Goal: Task Accomplishment & Management: Manage account settings

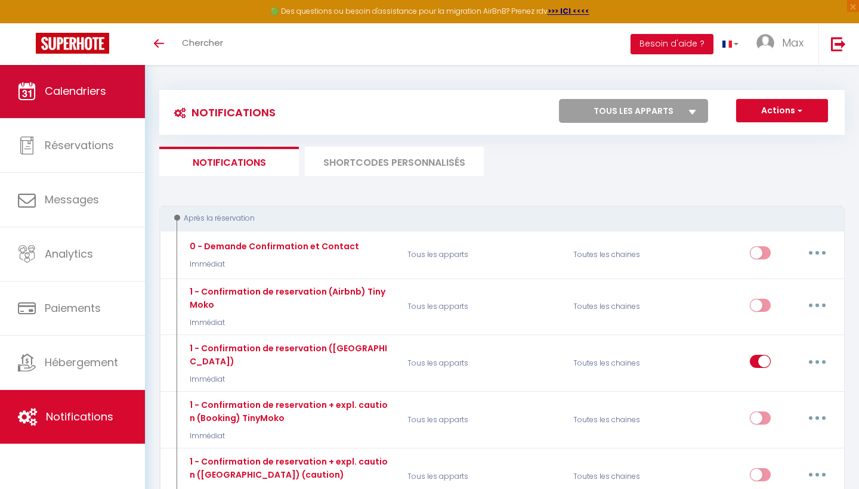
click at [62, 85] on span "Calendriers" at bounding box center [75, 91] width 61 height 15
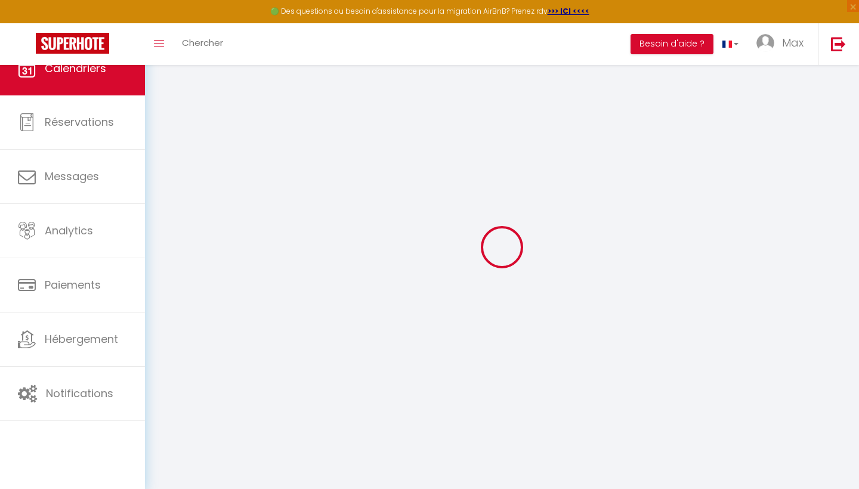
click at [70, 87] on link "Calendriers" at bounding box center [72, 69] width 145 height 54
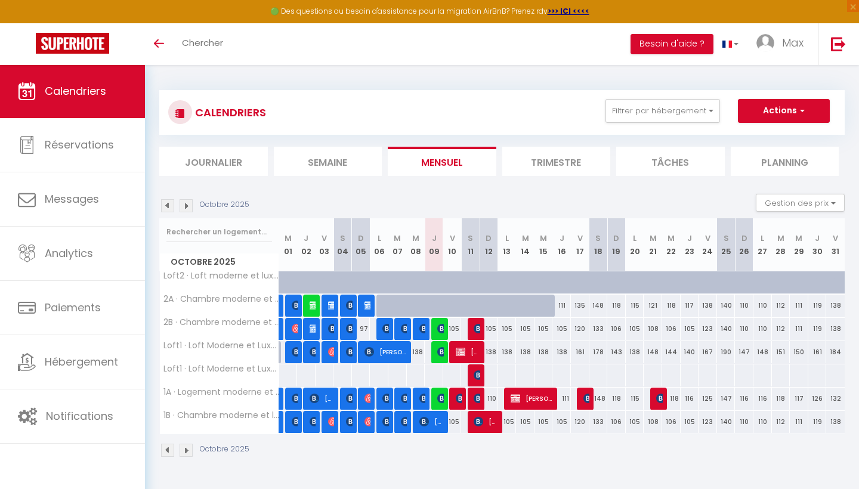
select select
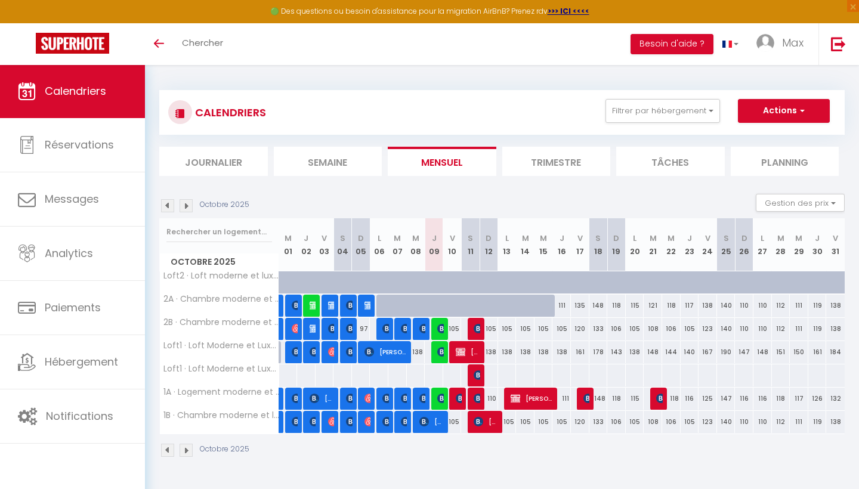
click at [472, 353] on span "[PERSON_NAME]" at bounding box center [468, 352] width 24 height 23
select select "OK"
select select "0"
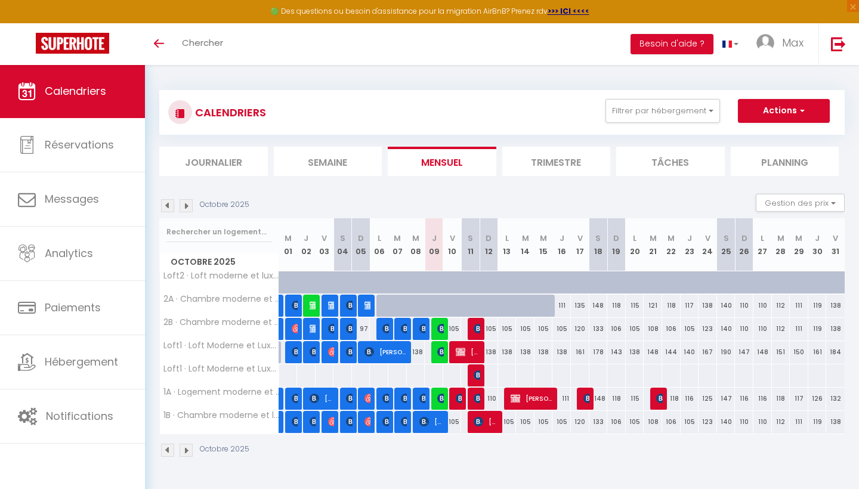
select select "1"
select select
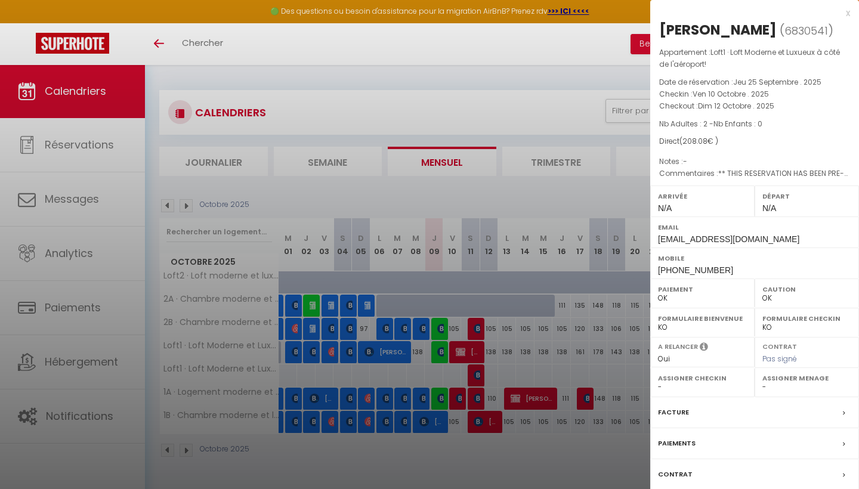
click at [322, 68] on div at bounding box center [429, 244] width 859 height 489
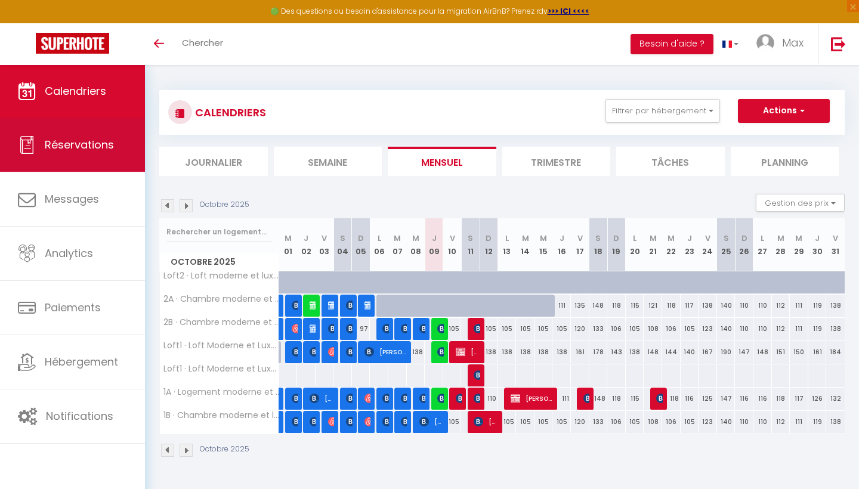
click at [96, 158] on link "Réservations" at bounding box center [72, 145] width 145 height 54
select select "not_cancelled"
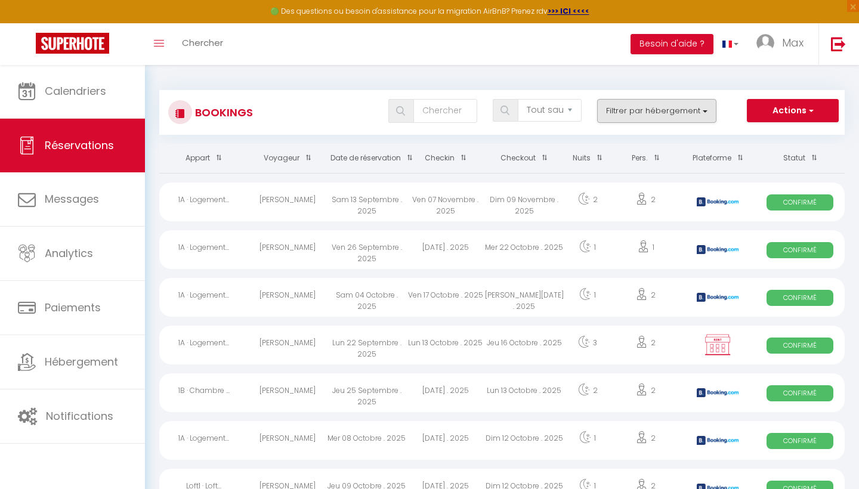
click at [648, 119] on button "Filtrer par hébergement" at bounding box center [656, 111] width 119 height 24
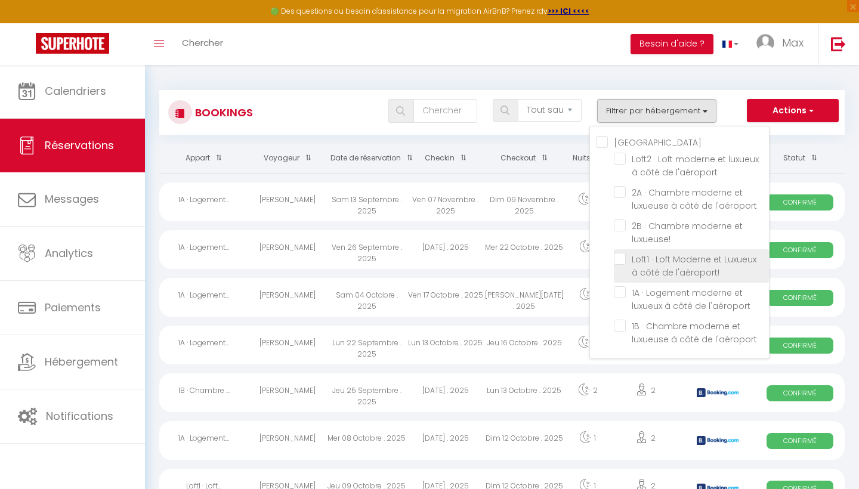
click at [621, 256] on input "Loft1 · Loft Moderne et Luxueux à côté de l'aéroport!" at bounding box center [691, 259] width 155 height 12
checkbox input "true"
checkbox input "false"
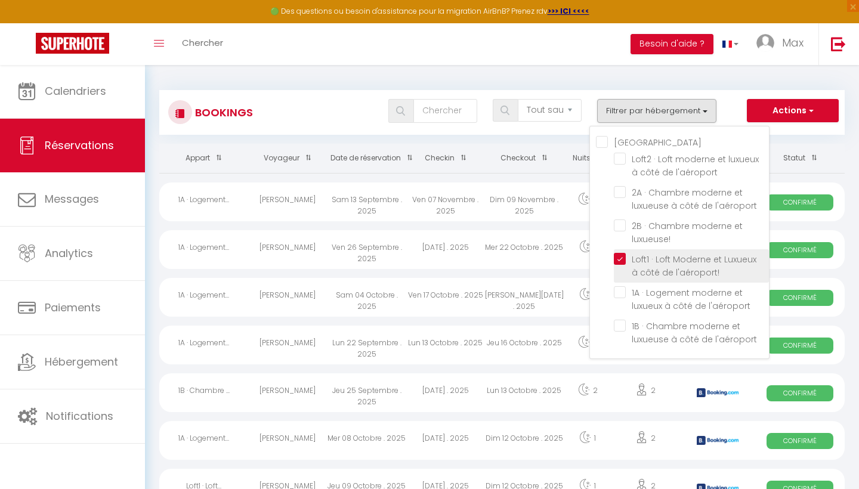
checkbox input "false"
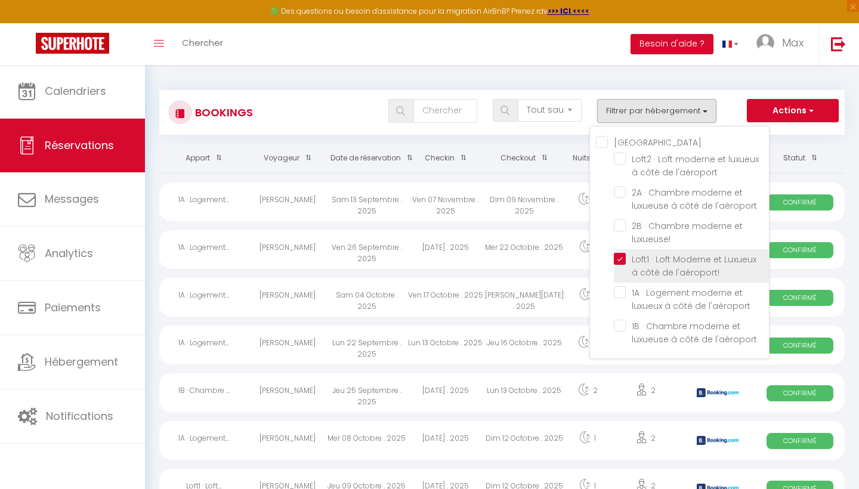
checkbox input "false"
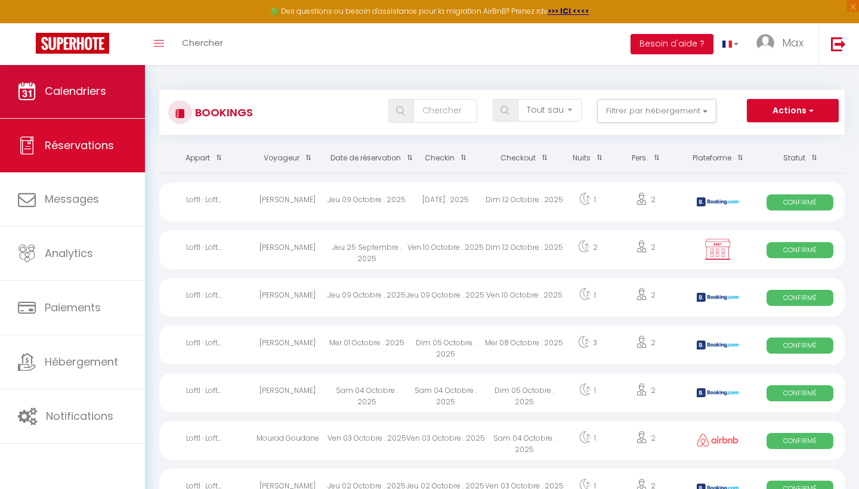
click at [81, 93] on span "Calendriers" at bounding box center [75, 91] width 61 height 15
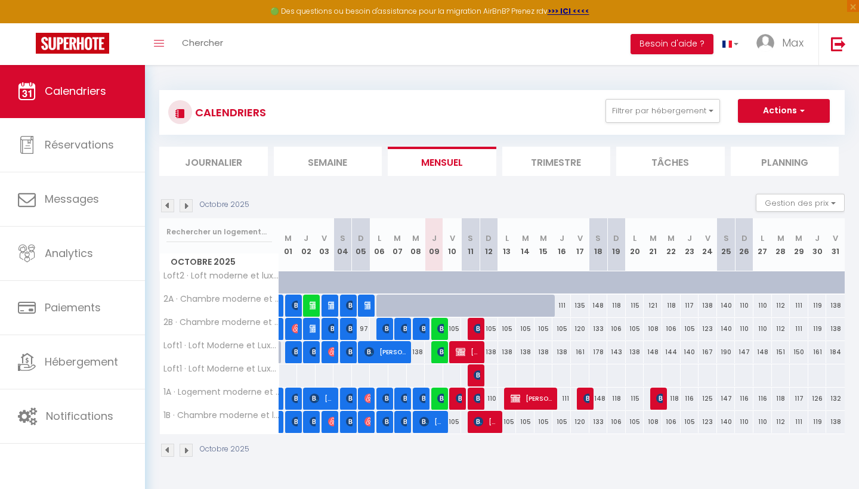
click at [470, 350] on span "[PERSON_NAME]" at bounding box center [468, 352] width 24 height 23
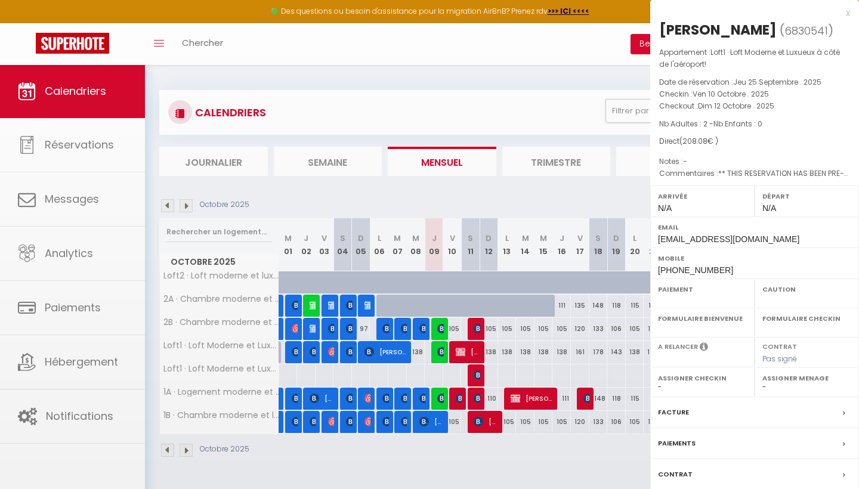
select select "OK"
select select "0"
select select "1"
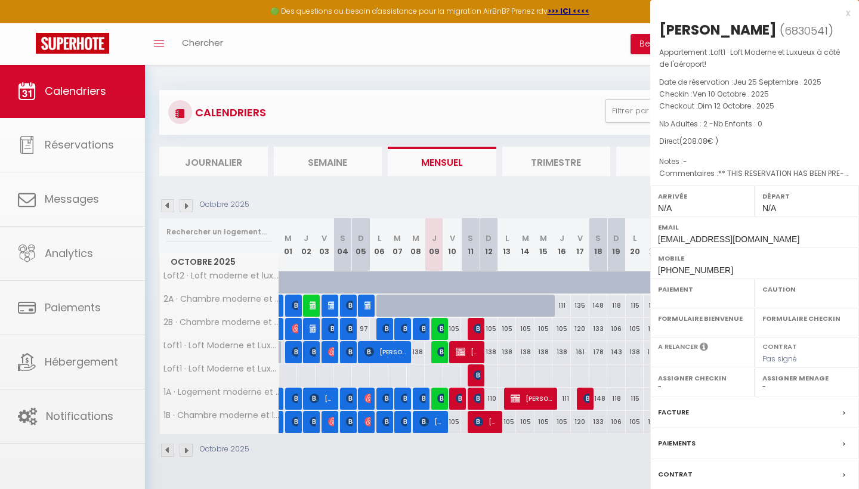
select select
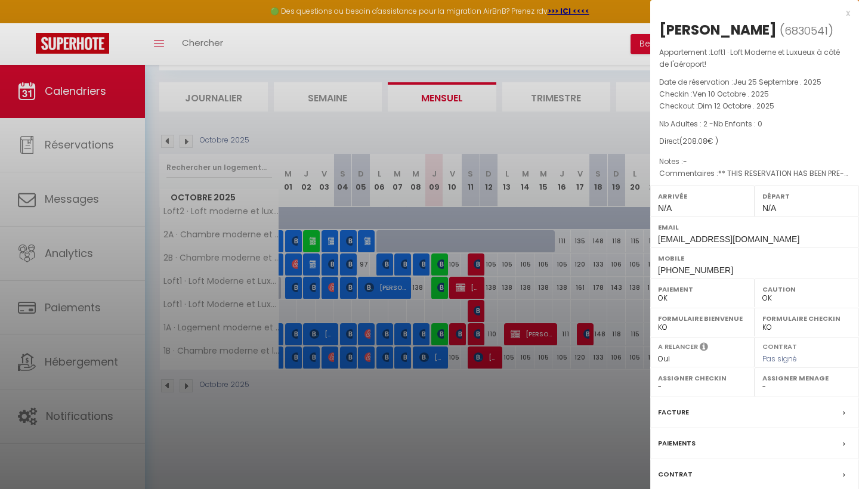
scroll to position [64, 0]
click at [846, 12] on div "x" at bounding box center [751, 13] width 200 height 14
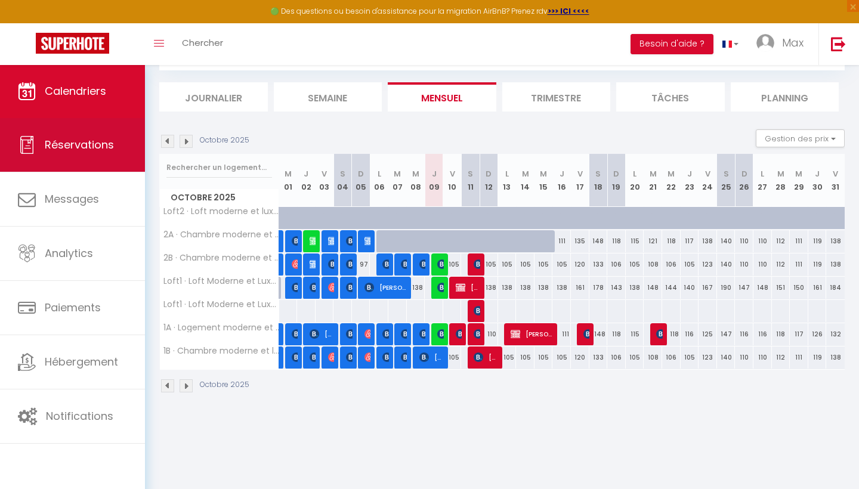
click at [68, 153] on link "Réservations" at bounding box center [72, 145] width 145 height 54
select select "not_cancelled"
select select
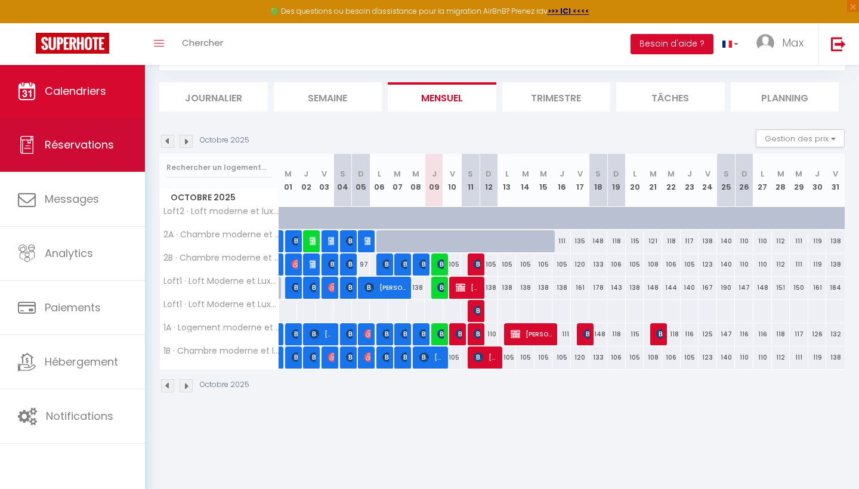
select select
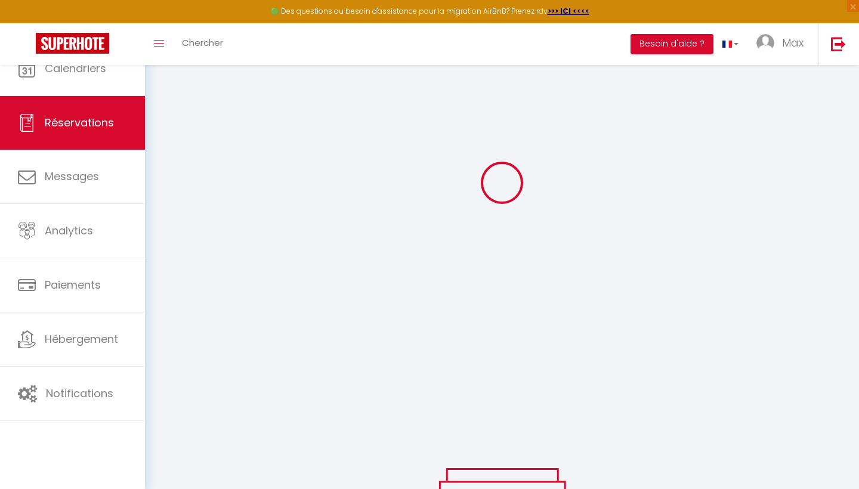
select select
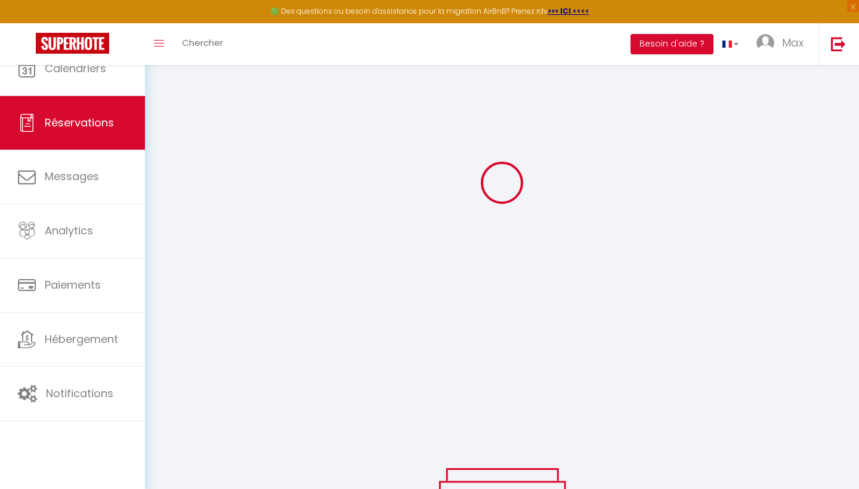
select select
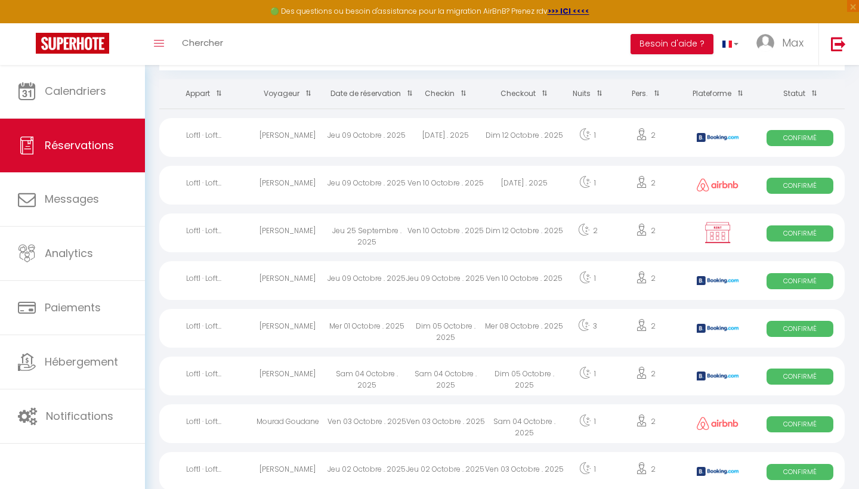
click at [270, 224] on div "[PERSON_NAME]" at bounding box center [287, 233] width 79 height 39
select select "OK"
select select "0"
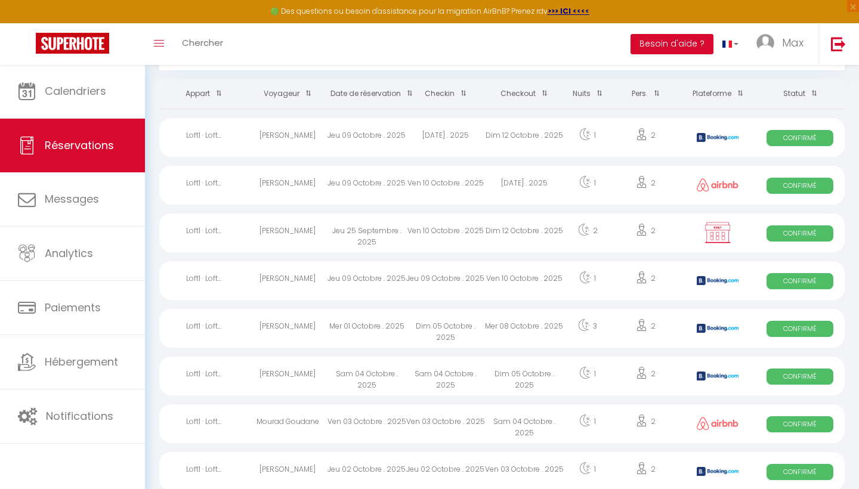
select select "1"
select select
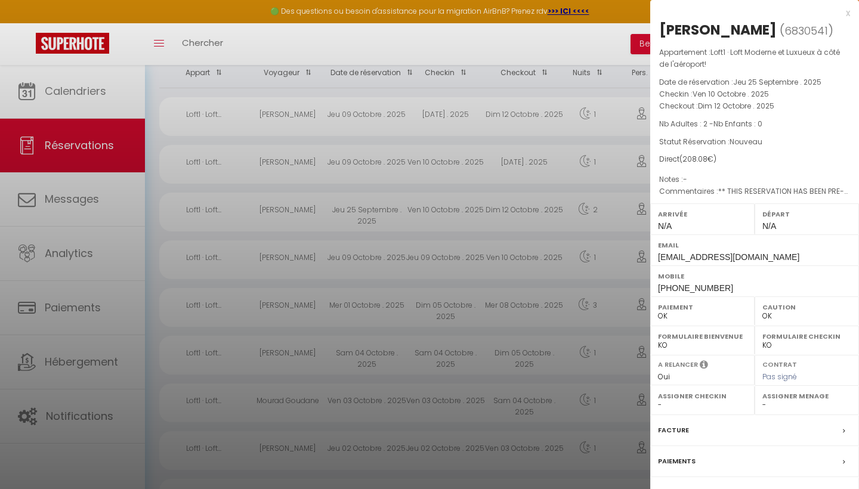
scroll to position [102, 0]
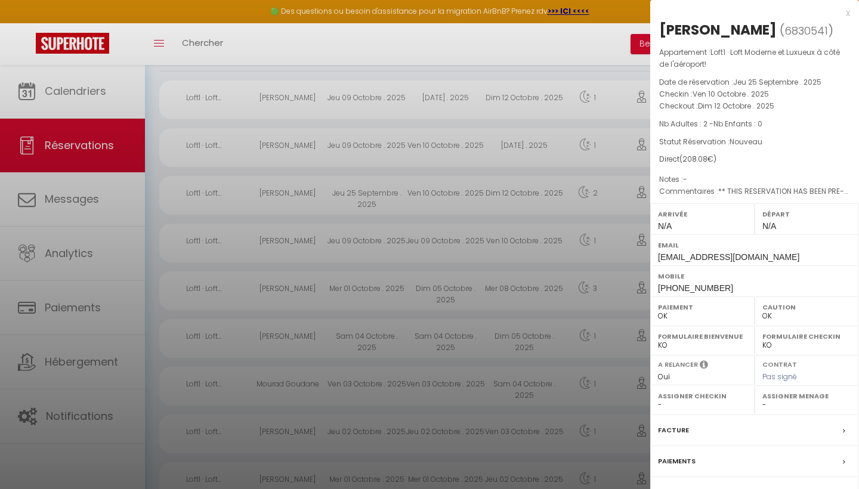
click at [86, 77] on div at bounding box center [429, 244] width 859 height 489
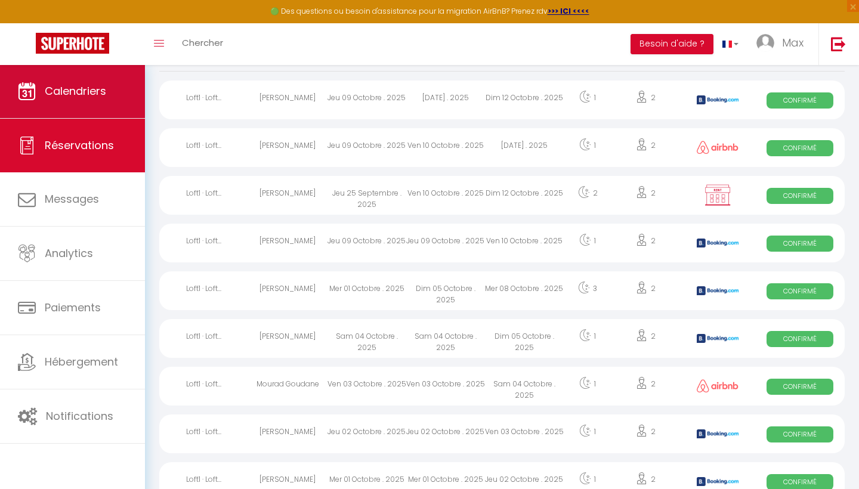
click at [85, 100] on link "Calendriers" at bounding box center [72, 91] width 145 height 54
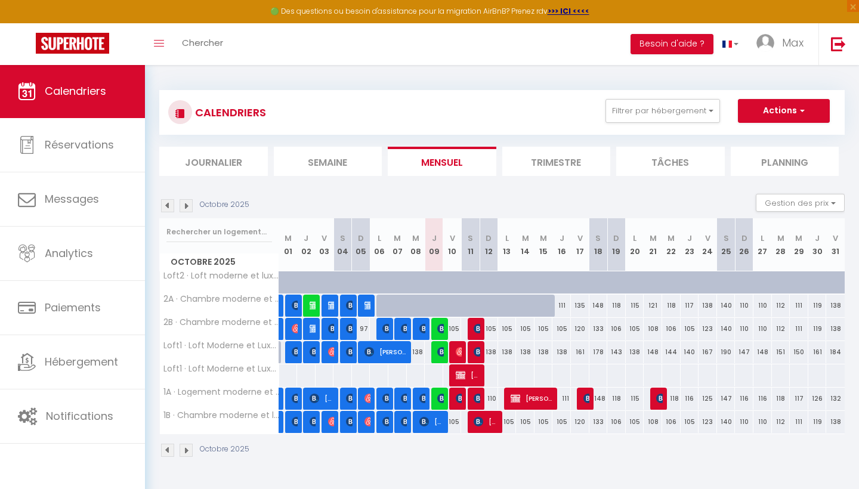
click at [469, 375] on span "[PERSON_NAME]" at bounding box center [468, 375] width 24 height 23
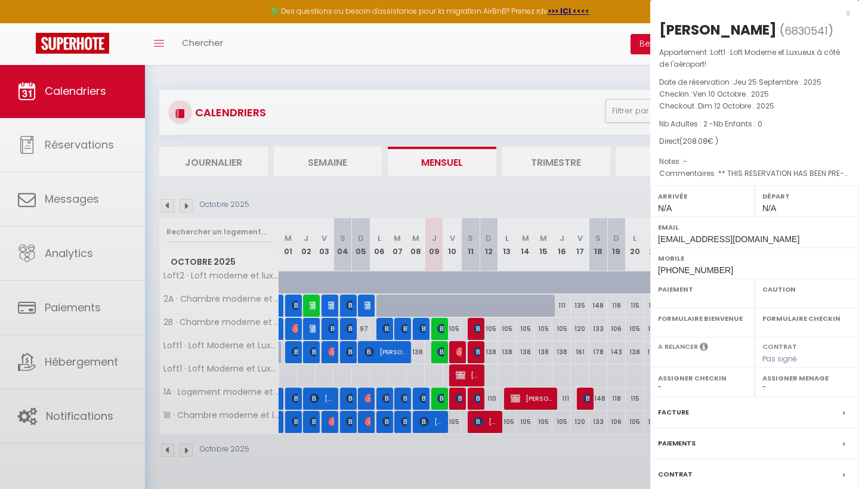
select select "OK"
select select "0"
select select "1"
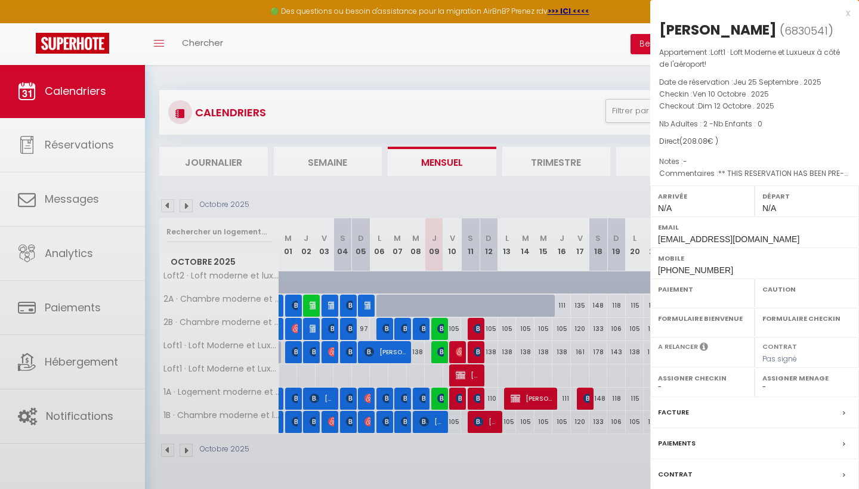
select select
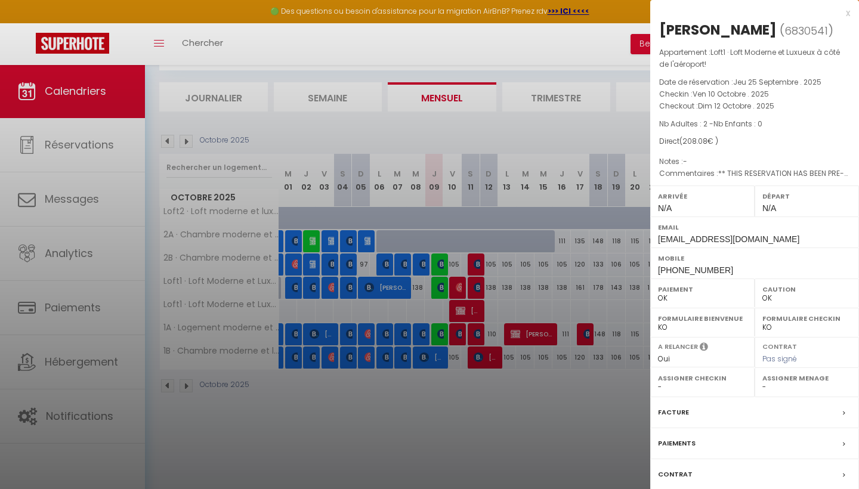
scroll to position [64, 0]
click at [849, 14] on div "x" at bounding box center [751, 13] width 200 height 14
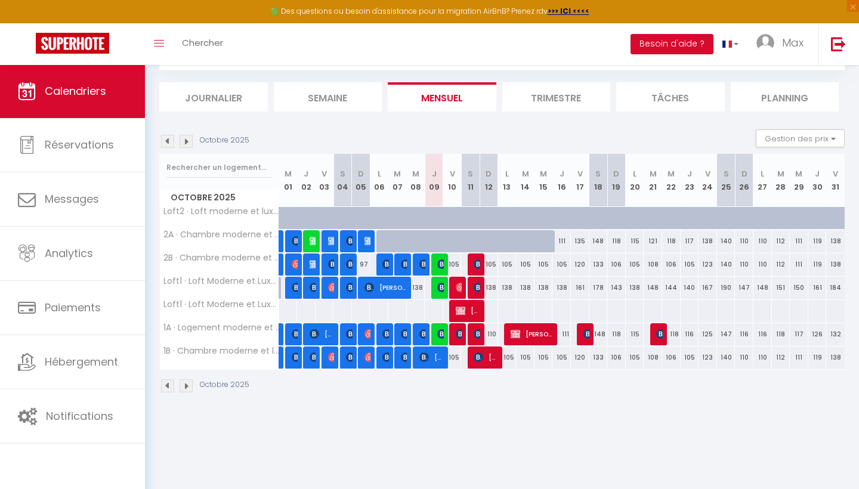
click at [457, 383] on div "Octobre 2025" at bounding box center [502, 387] width 686 height 35
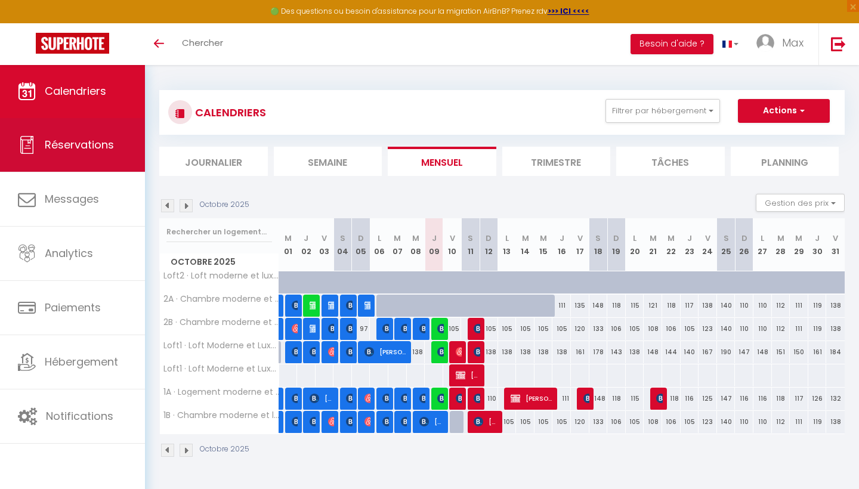
click at [63, 149] on span "Réservations" at bounding box center [79, 144] width 69 height 15
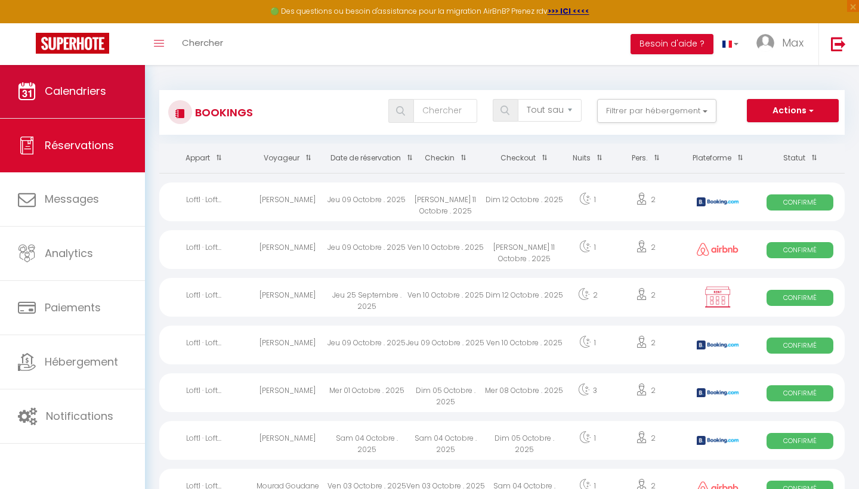
click at [31, 85] on icon at bounding box center [27, 91] width 18 height 18
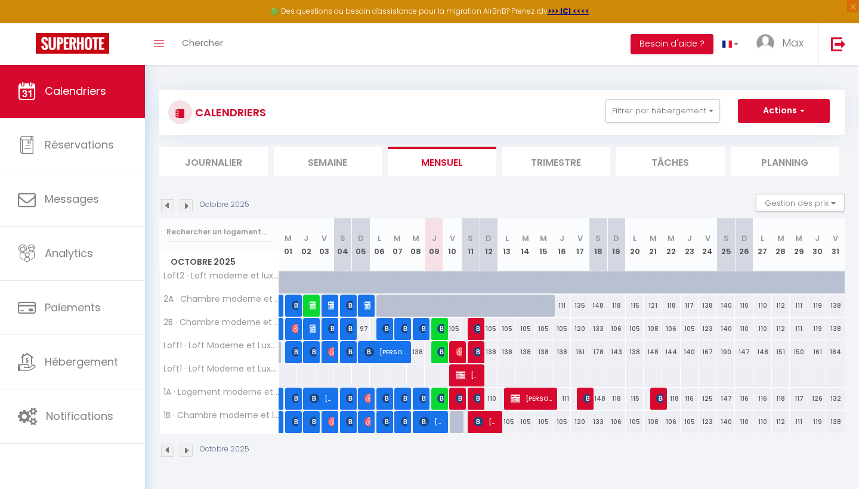
click at [468, 375] on span "[PERSON_NAME]" at bounding box center [468, 375] width 24 height 23
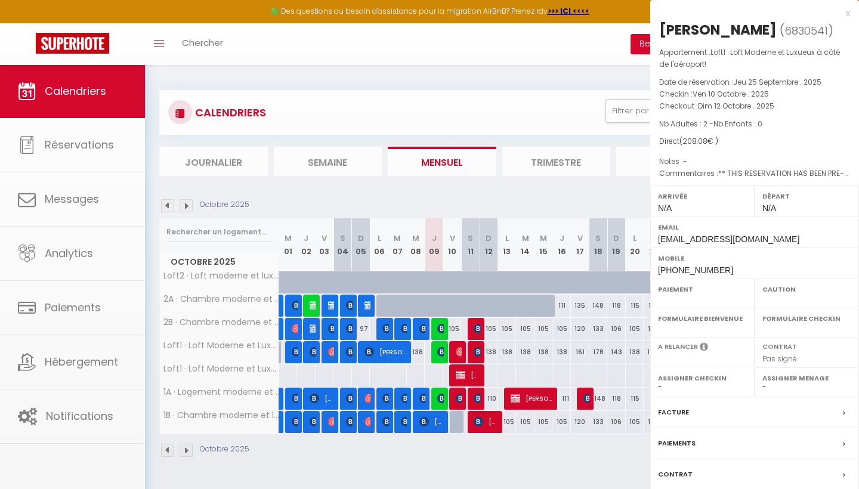
select select "OK"
select select "0"
select select "1"
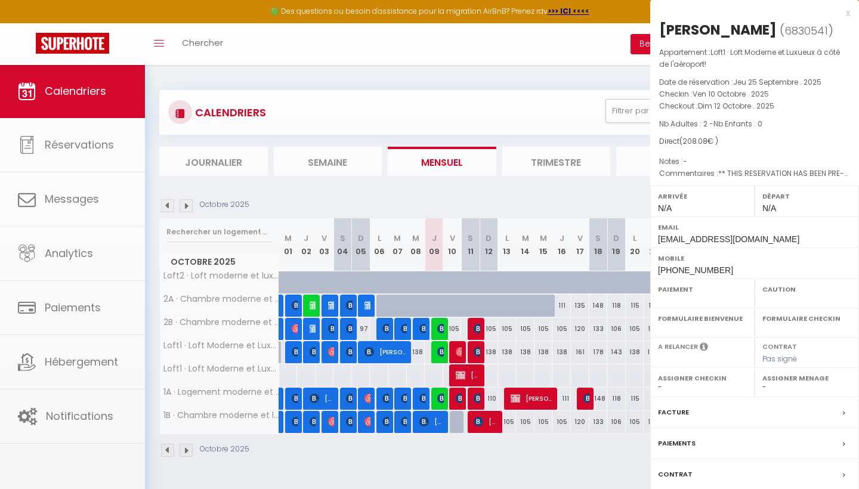
select select
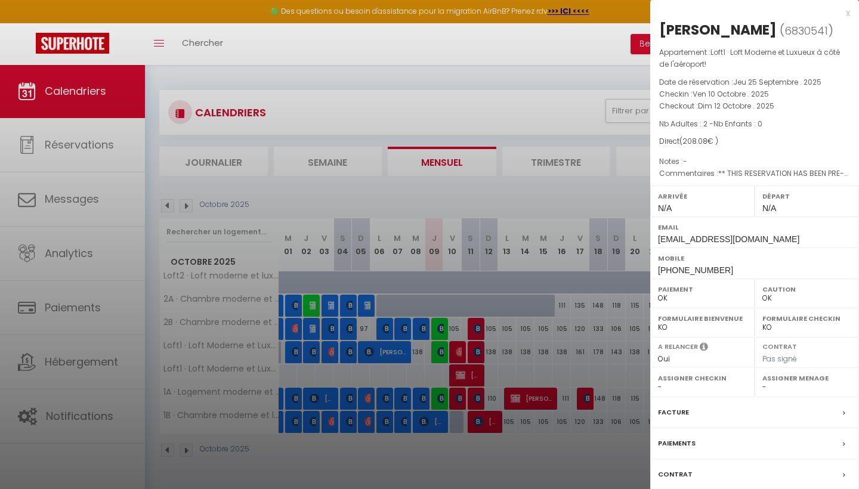
click at [529, 392] on div at bounding box center [429, 244] width 859 height 489
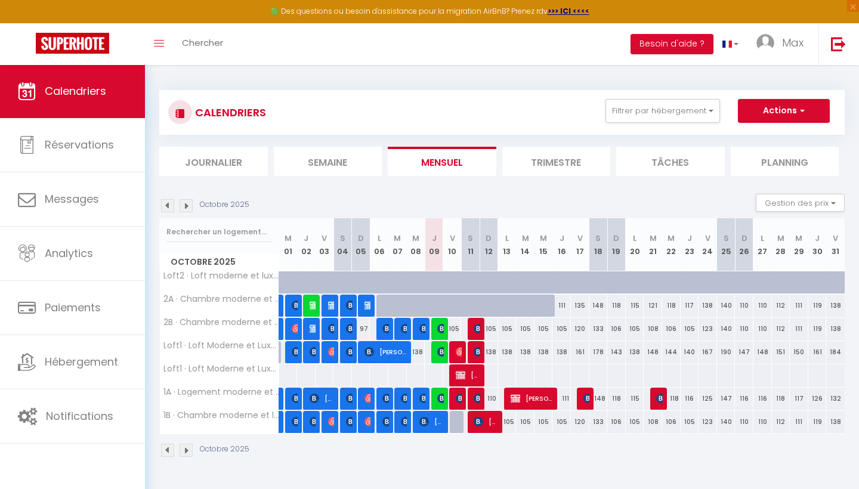
click at [528, 403] on span "[PERSON_NAME]" at bounding box center [532, 398] width 43 height 23
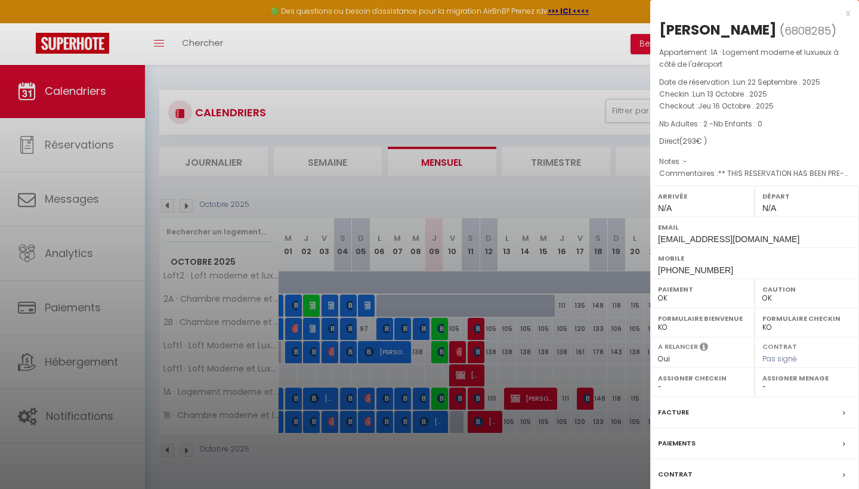
click at [56, 159] on div at bounding box center [429, 244] width 859 height 489
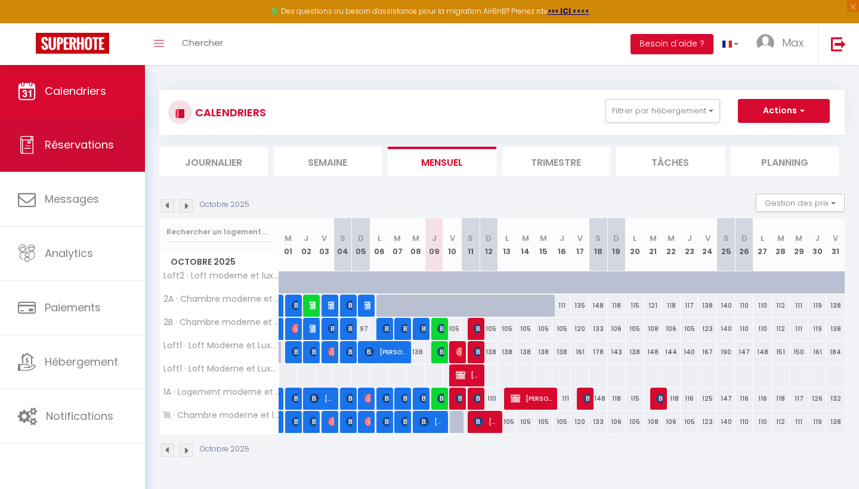
click at [76, 150] on span "Réservations" at bounding box center [79, 144] width 69 height 15
select select "not_cancelled"
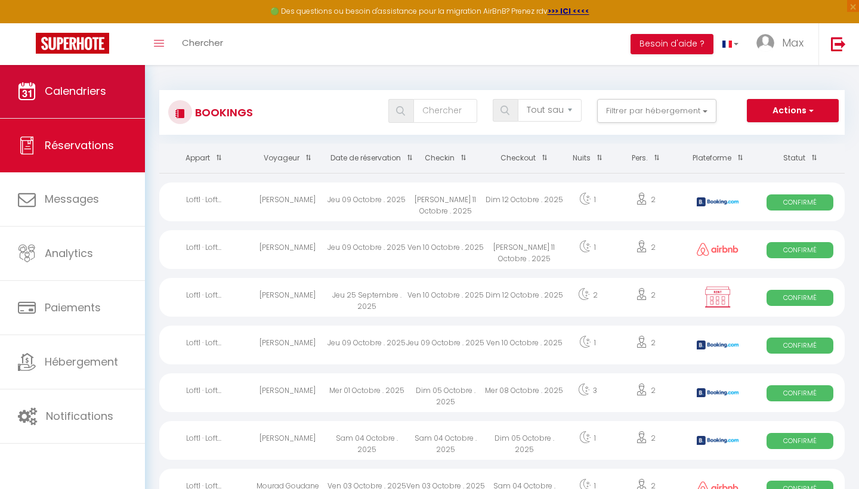
click at [70, 94] on span "Calendriers" at bounding box center [75, 91] width 61 height 15
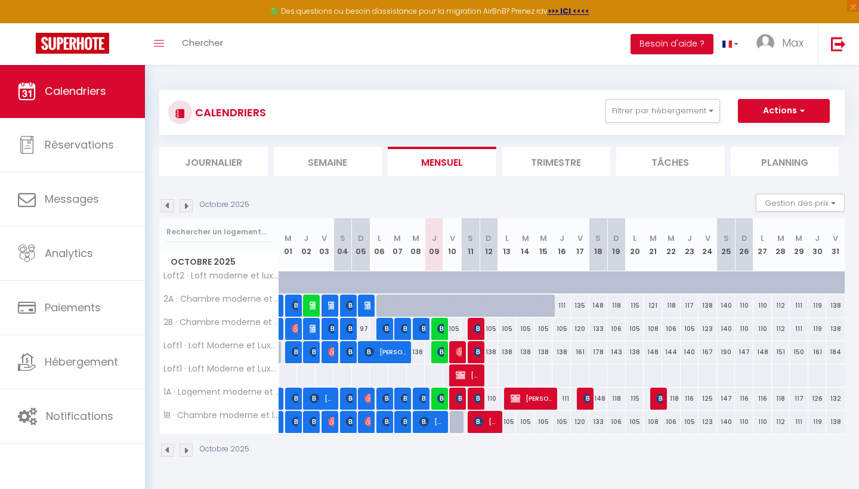
click at [534, 398] on span "[PERSON_NAME]" at bounding box center [532, 398] width 43 height 23
select select "OK"
select select "0"
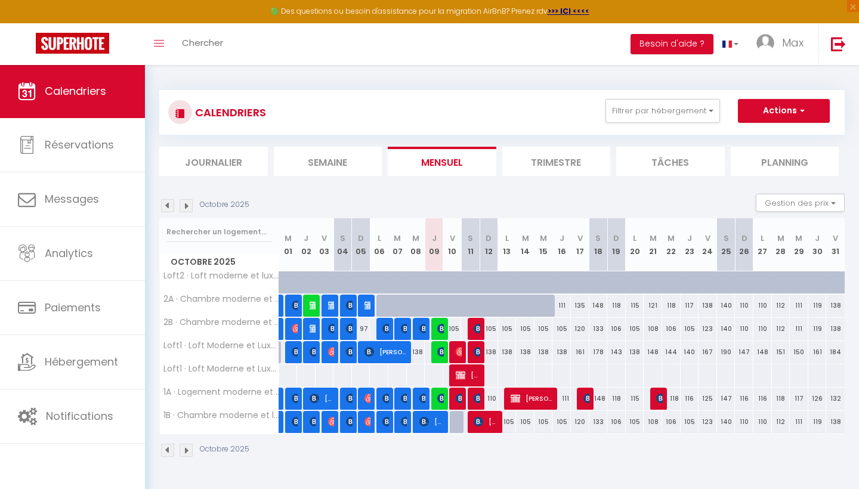
select select "1"
select select
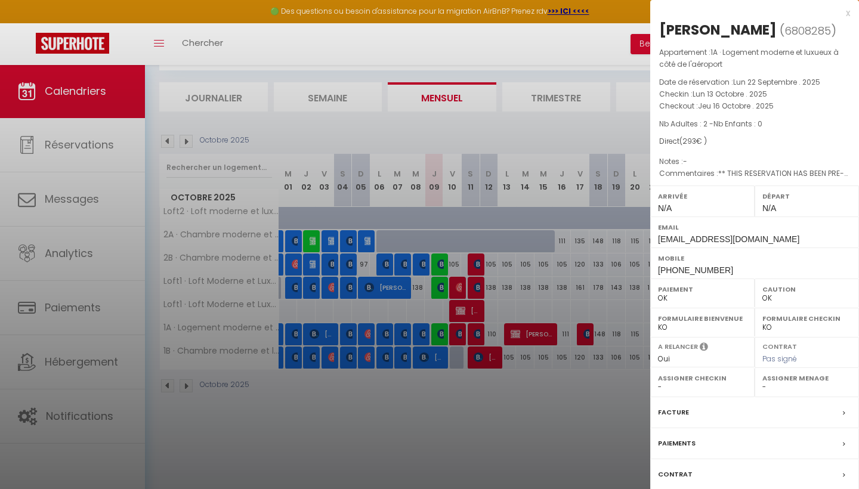
scroll to position [64, 0]
click at [818, 457] on div "Paiements" at bounding box center [755, 444] width 209 height 31
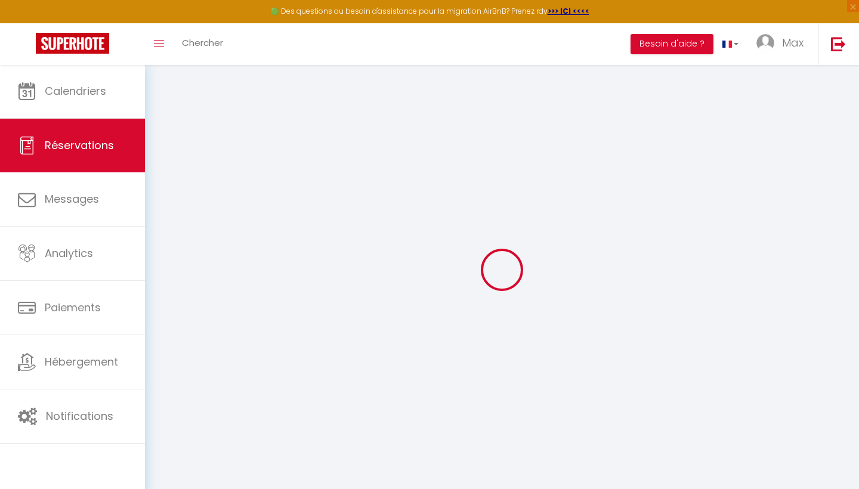
select select
checkbox input "false"
select select
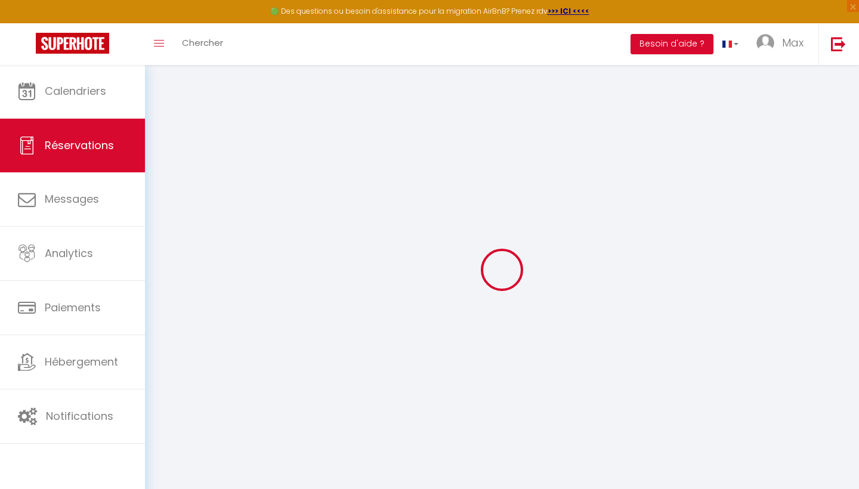
checkbox input "false"
type textarea "** THIS RESERVATION HAS BEEN PRE-PAID ** BOOKING NOTE : Payment charge is EUR 3…"
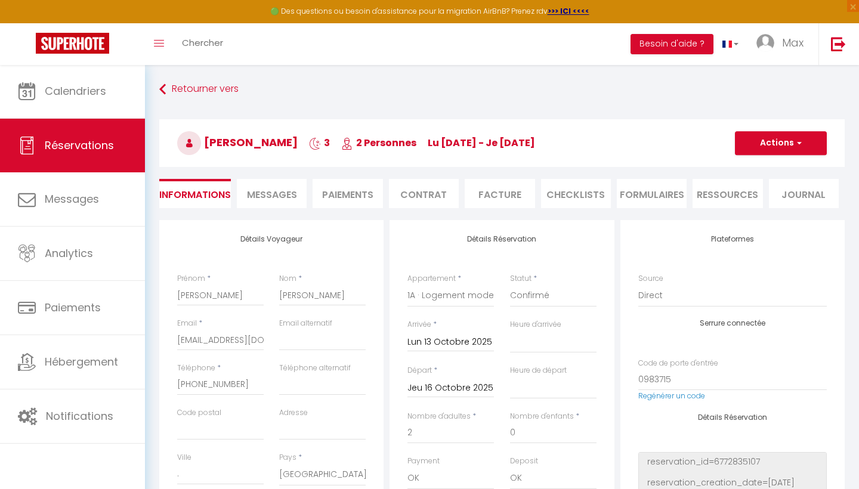
select select
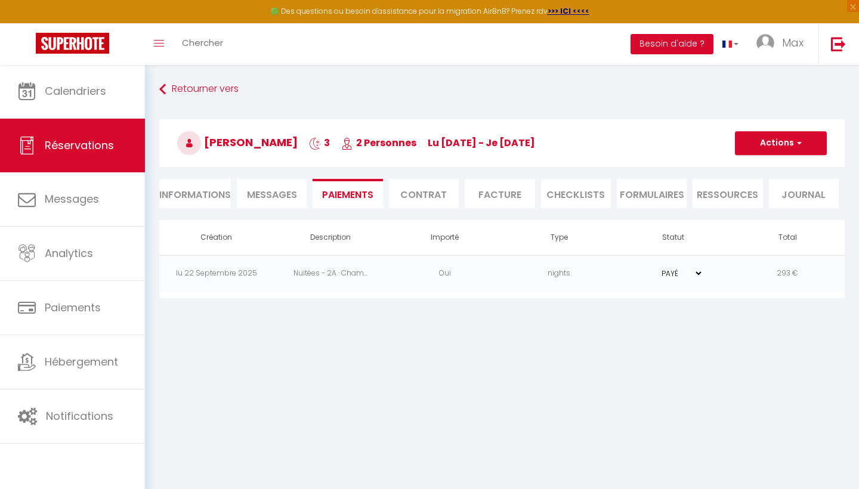
click at [205, 188] on li "Informations" at bounding box center [195, 193] width 72 height 29
select select
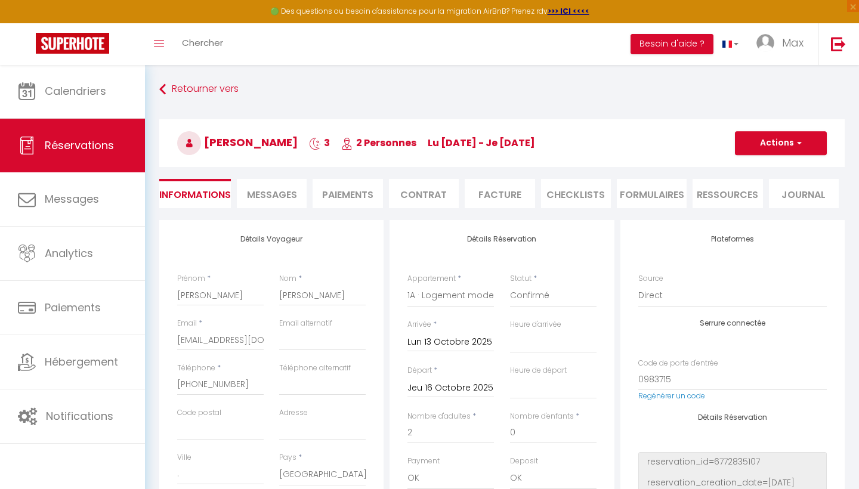
click at [806, 141] on button "Actions" at bounding box center [781, 143] width 92 height 24
click at [670, 133] on h3 "Costantino Bortone 3 2 Personnes lu 13 Oct - je 16 Oct" at bounding box center [502, 143] width 686 height 48
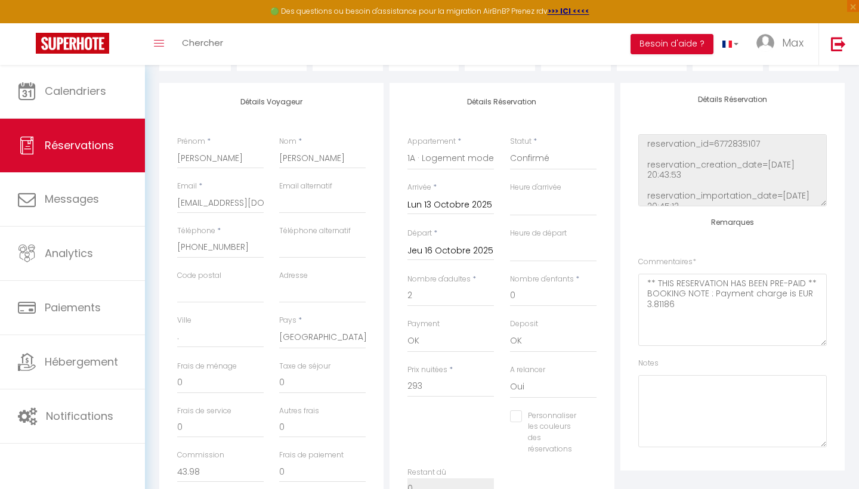
scroll to position [114, 0]
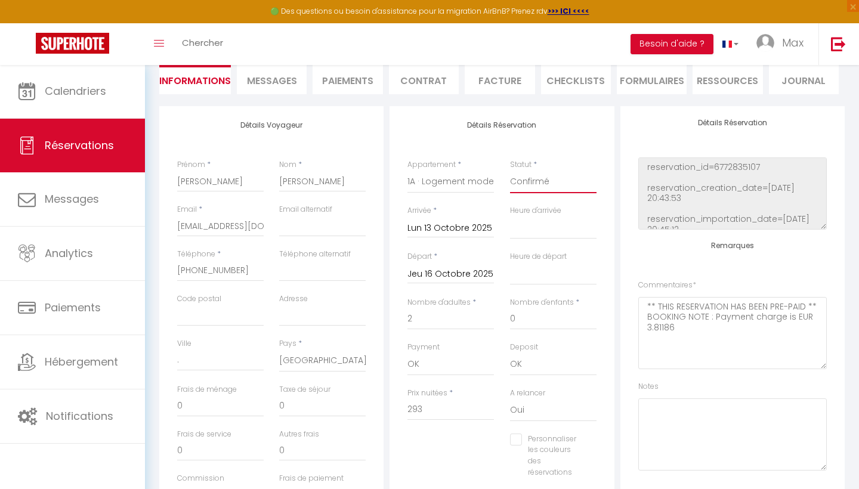
select select "3"
select select
checkbox input "false"
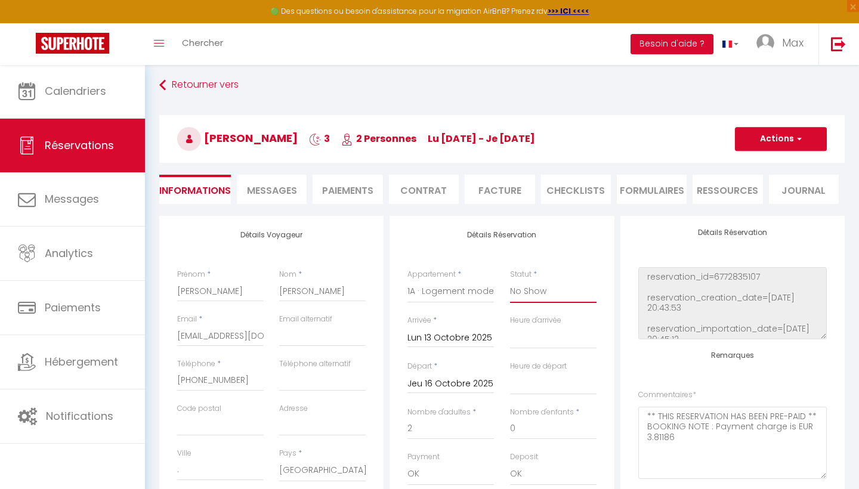
scroll to position [4, 0]
click at [800, 145] on button "Actions" at bounding box center [781, 140] width 92 height 24
click at [754, 166] on link "Enregistrer" at bounding box center [769, 166] width 94 height 16
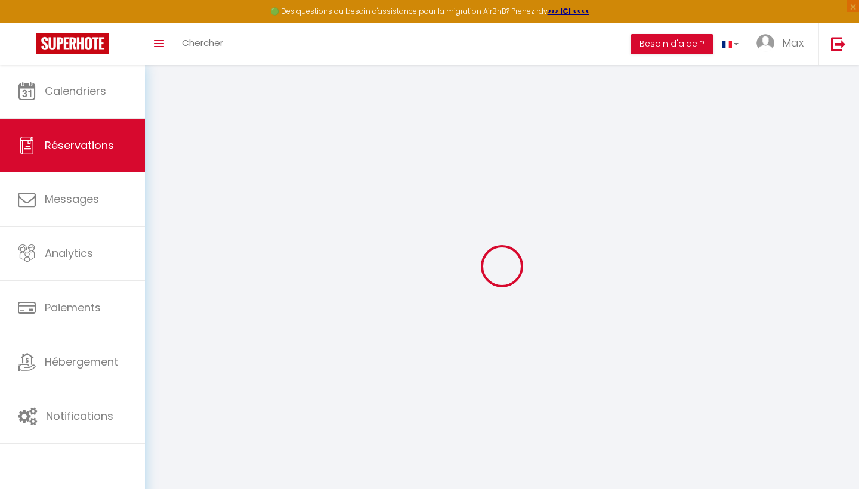
select select "not_cancelled"
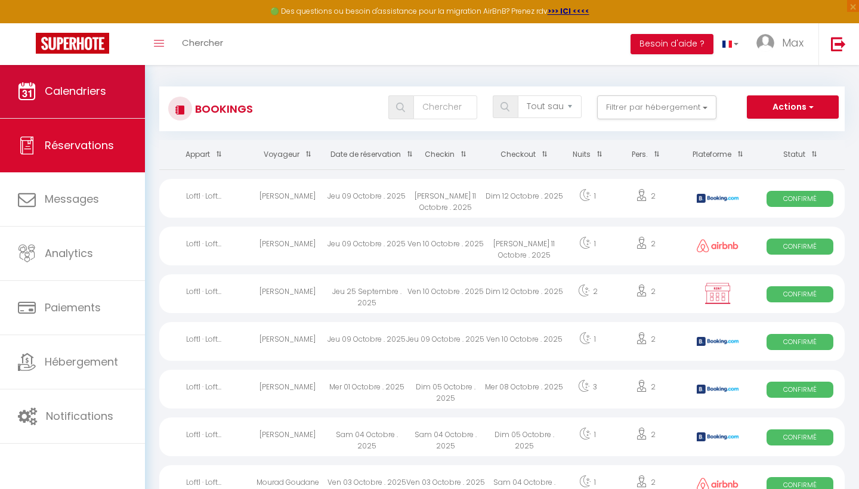
click at [69, 87] on span "Calendriers" at bounding box center [75, 91] width 61 height 15
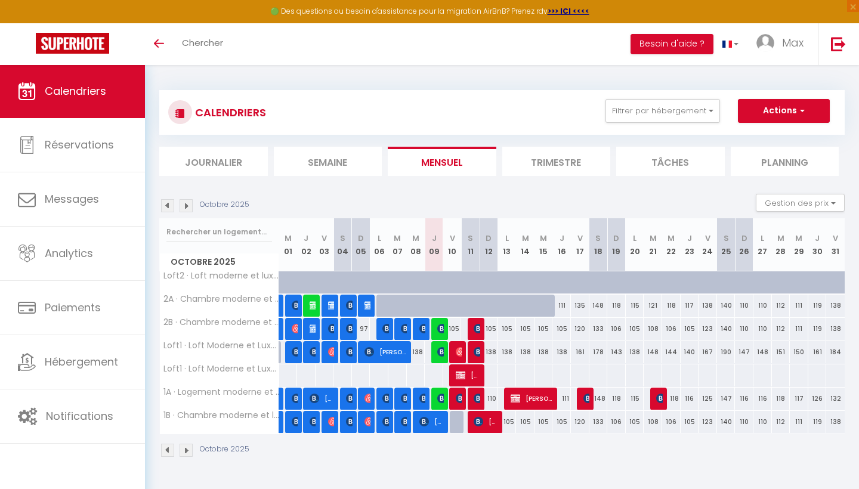
click at [459, 353] on img at bounding box center [461, 352] width 10 height 10
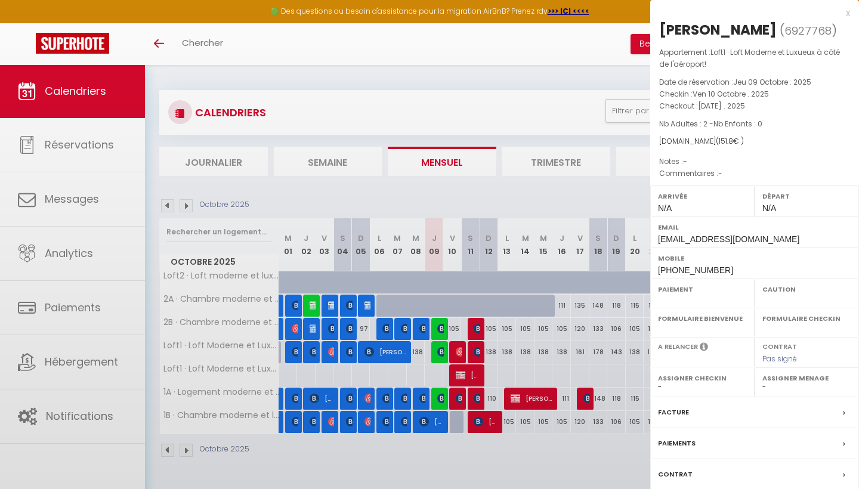
select select "OK"
select select "0"
select select "1"
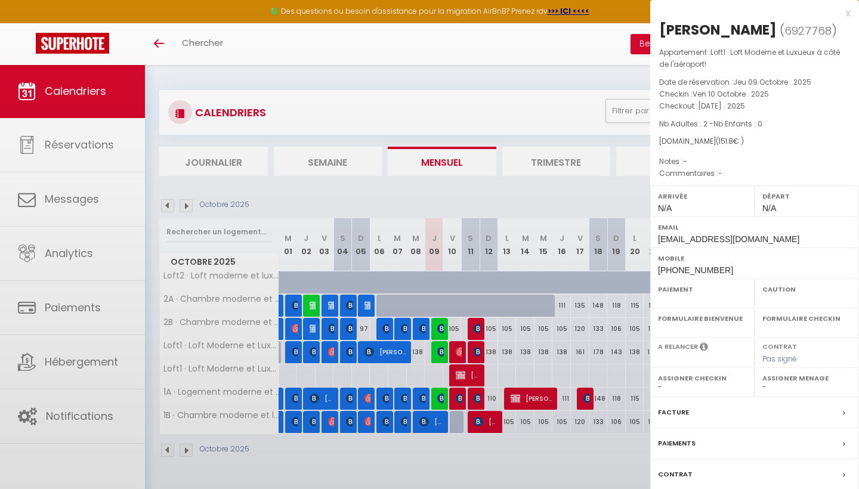
select select
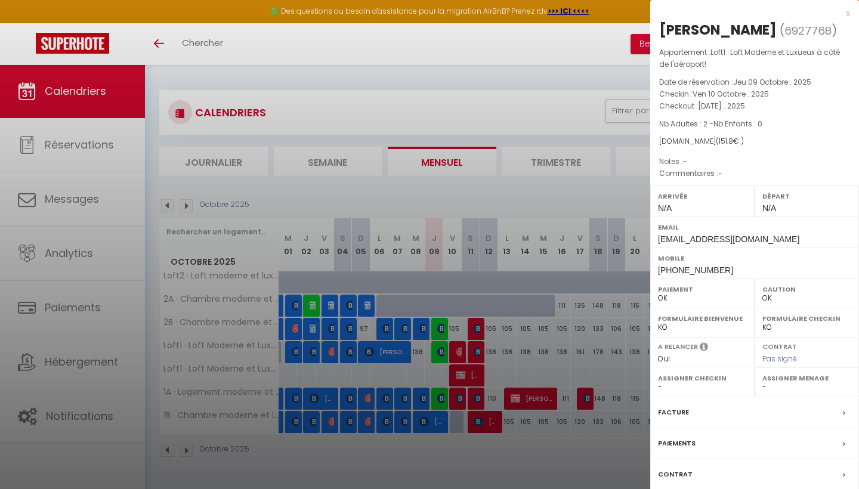
click at [322, 75] on div at bounding box center [429, 244] width 859 height 489
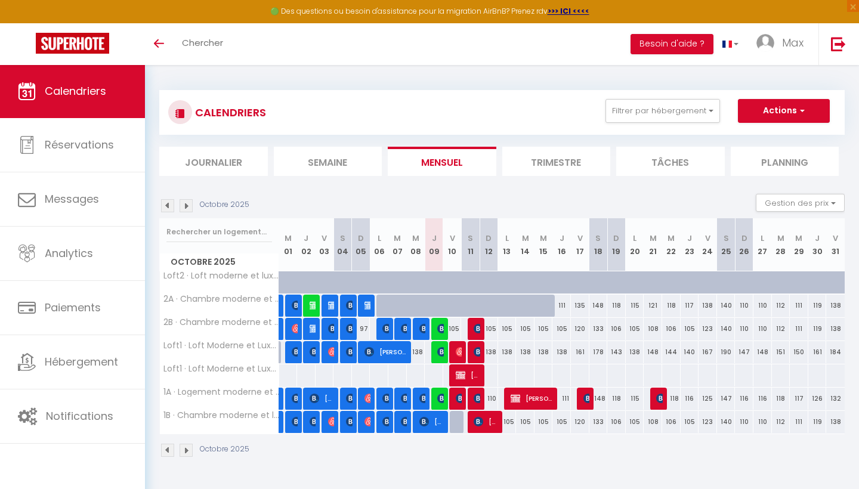
click at [477, 352] on img at bounding box center [479, 352] width 10 height 10
select select "OK"
select select "0"
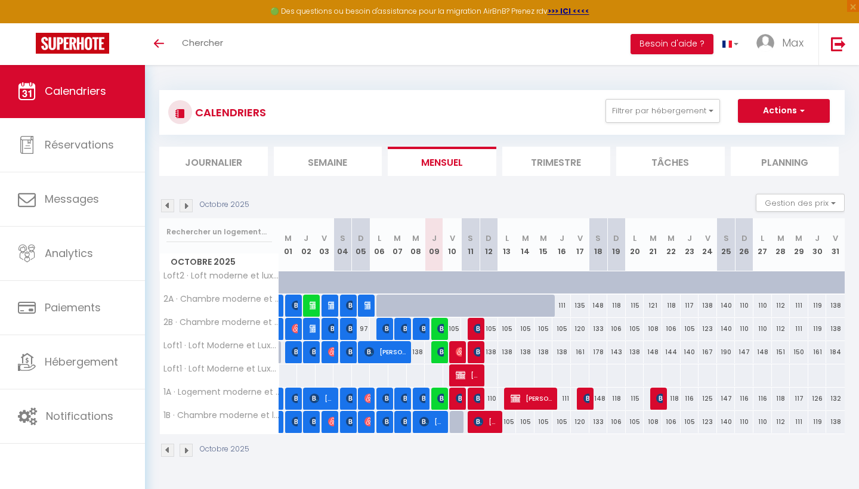
select select "1"
select select
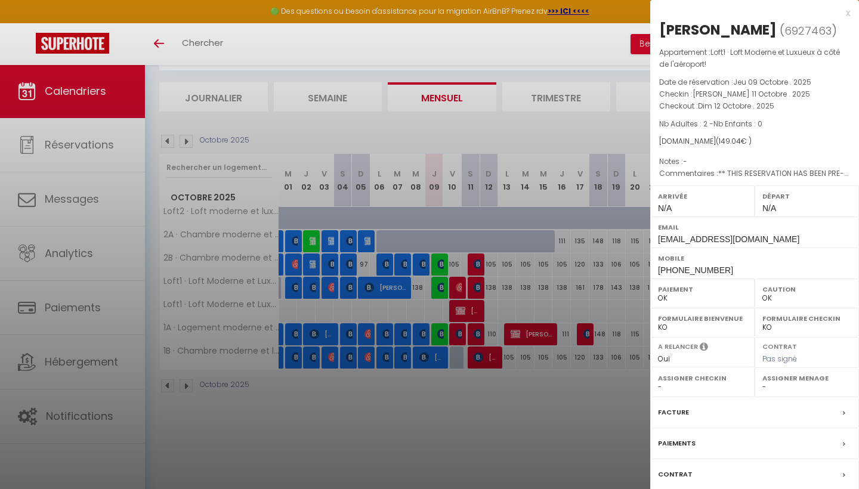
scroll to position [64, 0]
click at [499, 452] on div at bounding box center [429, 244] width 859 height 489
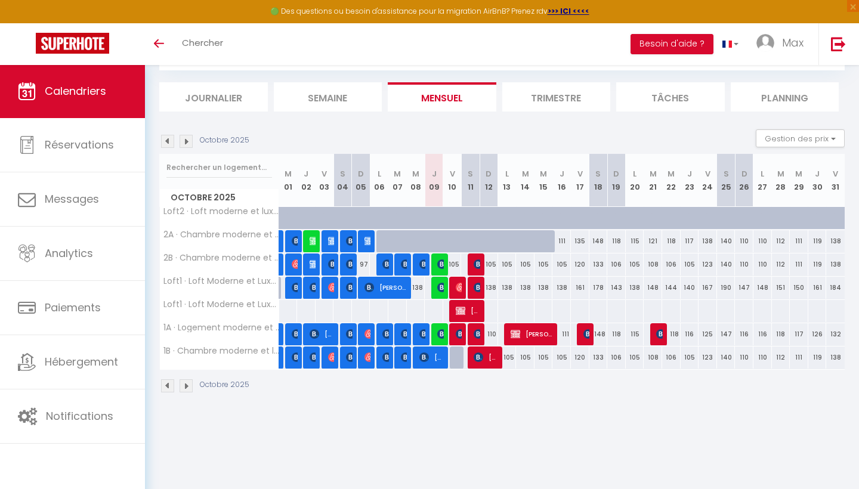
click at [458, 285] on img at bounding box center [461, 288] width 10 height 10
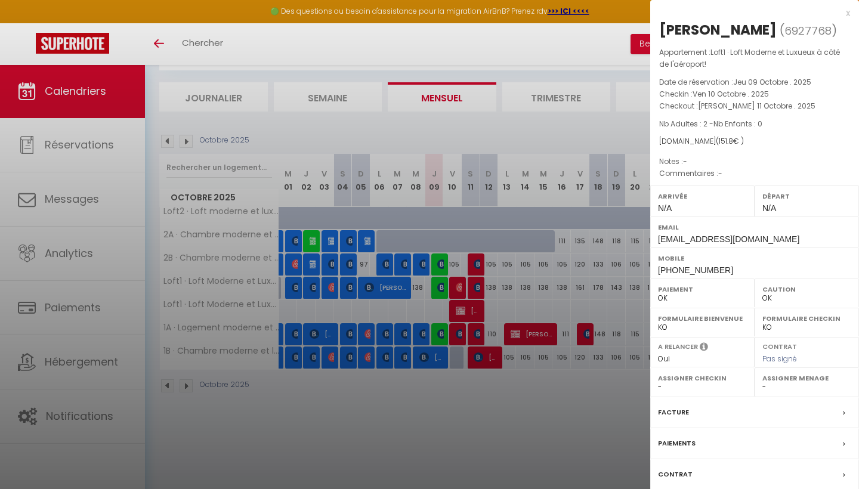
click at [488, 412] on div at bounding box center [429, 244] width 859 height 489
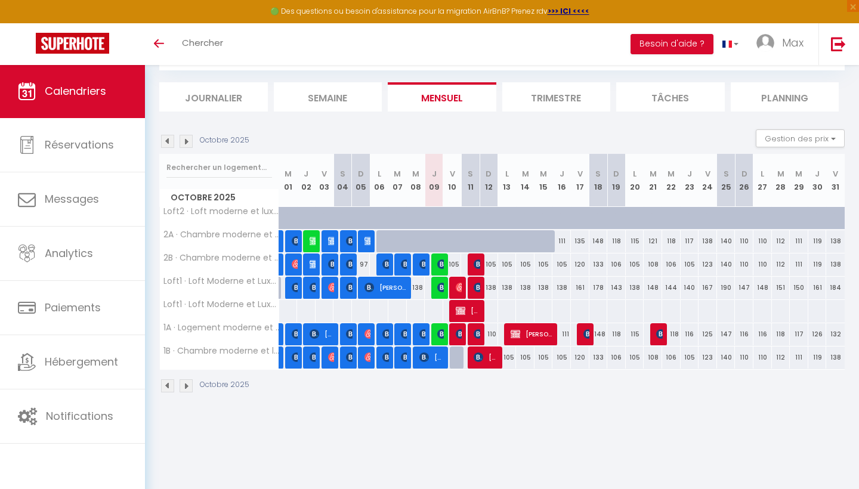
click at [458, 283] on img at bounding box center [461, 288] width 10 height 10
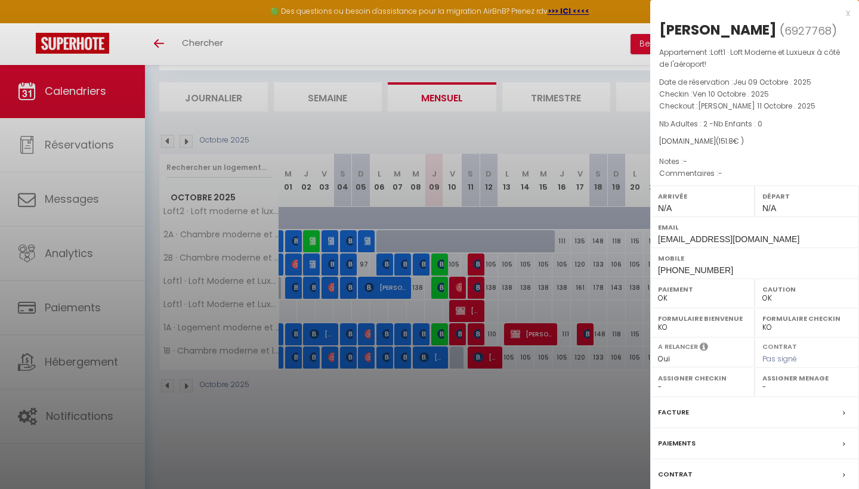
click at [440, 415] on div at bounding box center [429, 244] width 859 height 489
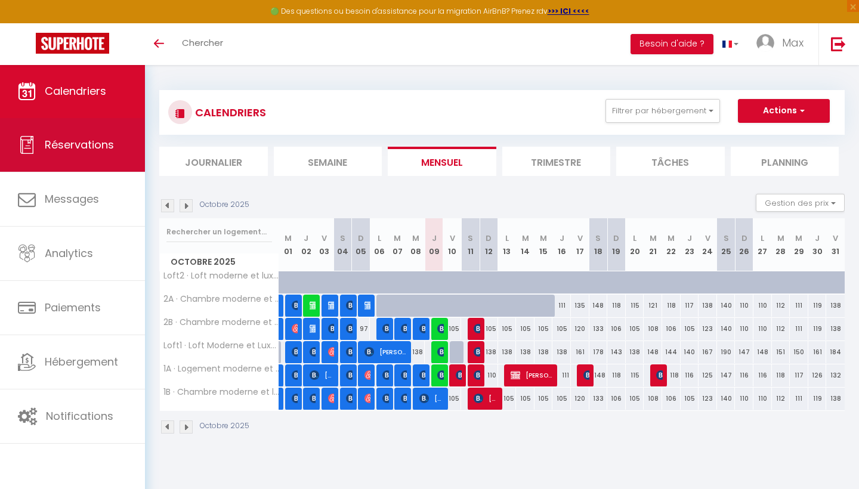
click at [42, 135] on link "Réservations" at bounding box center [72, 145] width 145 height 54
select select "not_cancelled"
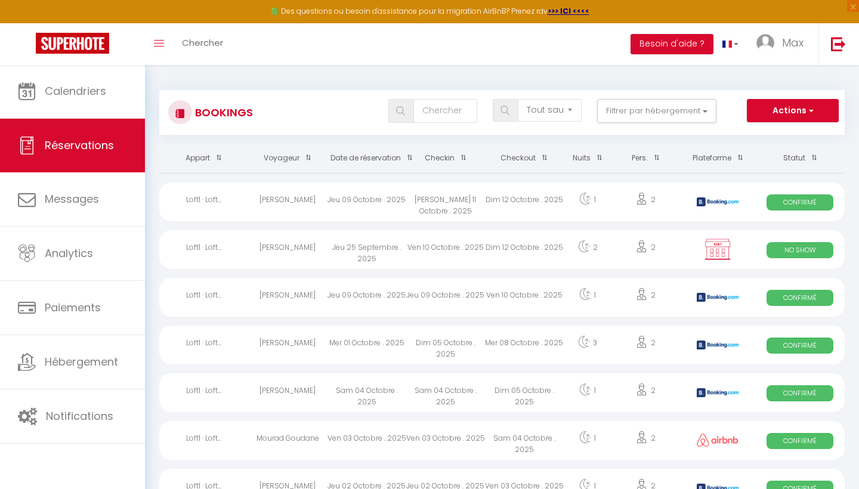
click at [337, 198] on div "Jeu 09 Octobre . 2025" at bounding box center [367, 202] width 79 height 39
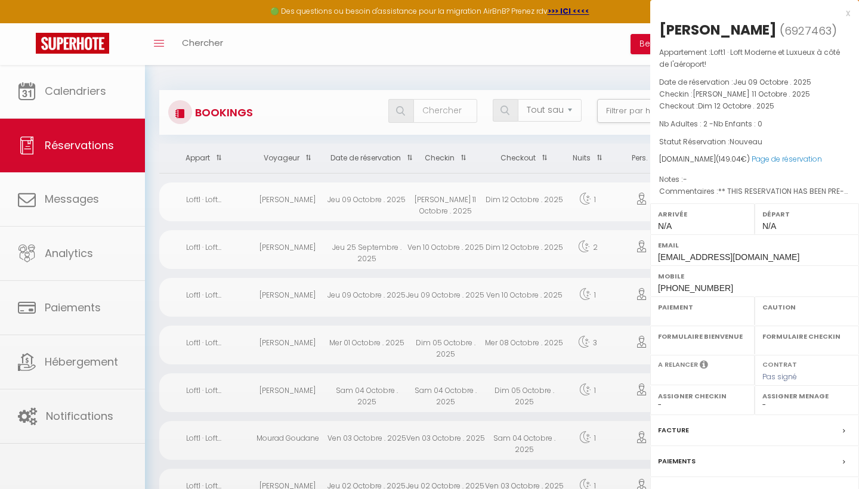
select select "OK"
select select "0"
select select "1"
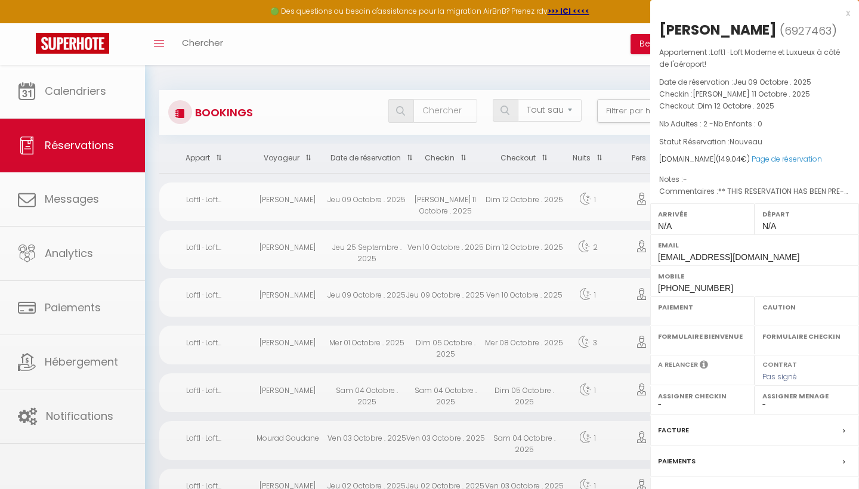
select select
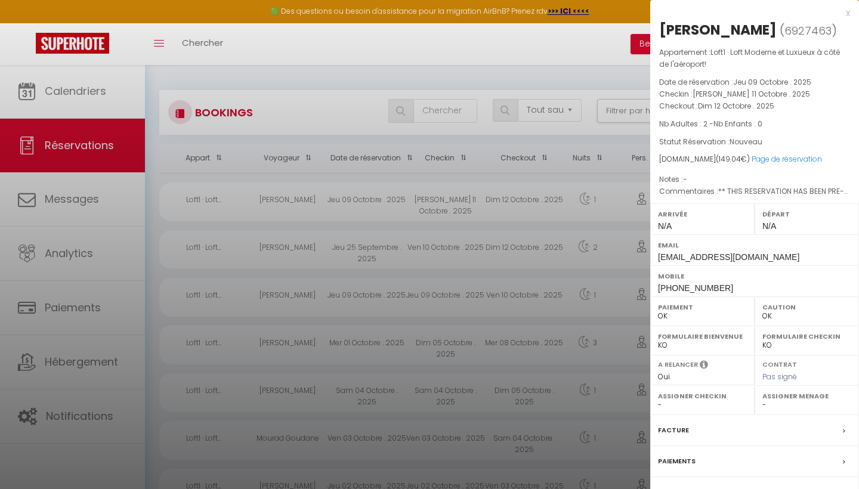
click at [456, 71] on div at bounding box center [429, 244] width 859 height 489
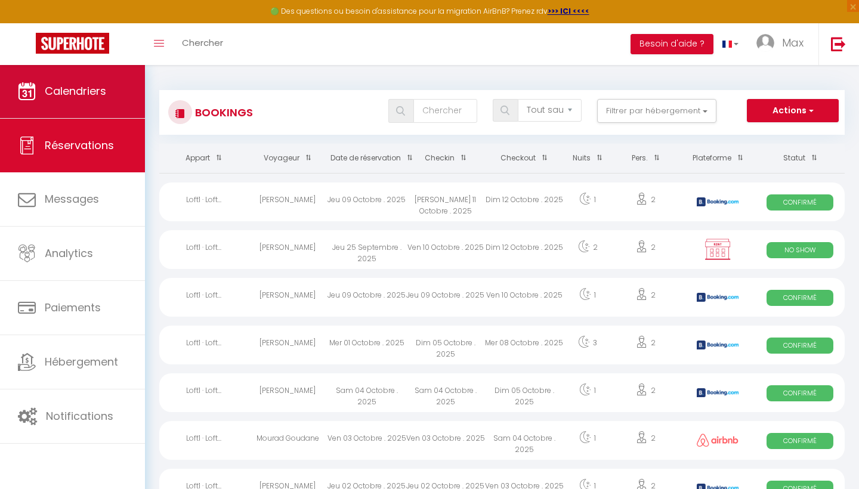
click at [79, 94] on span "Calendriers" at bounding box center [75, 91] width 61 height 15
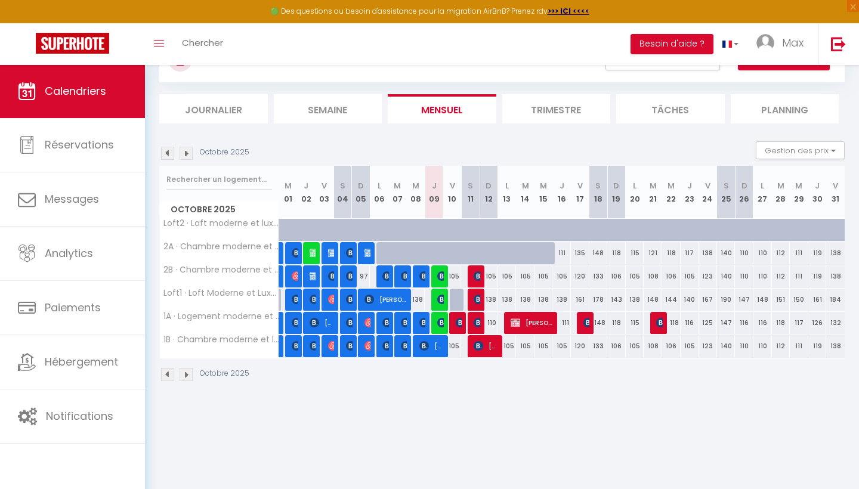
scroll to position [53, 0]
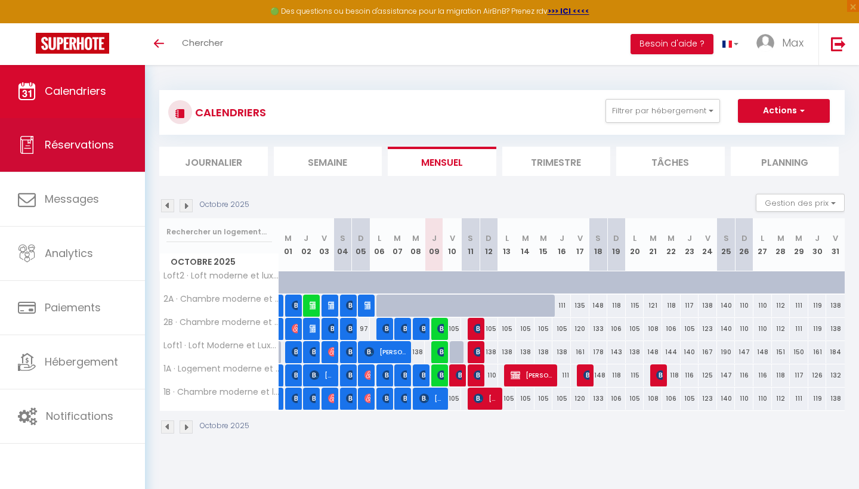
click at [81, 144] on span "Réservations" at bounding box center [79, 144] width 69 height 15
select select "not_cancelled"
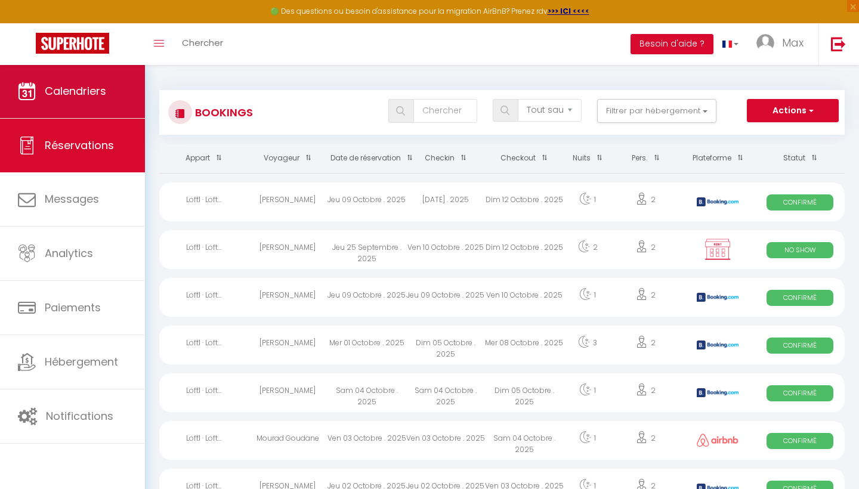
click at [62, 92] on span "Calendriers" at bounding box center [75, 91] width 61 height 15
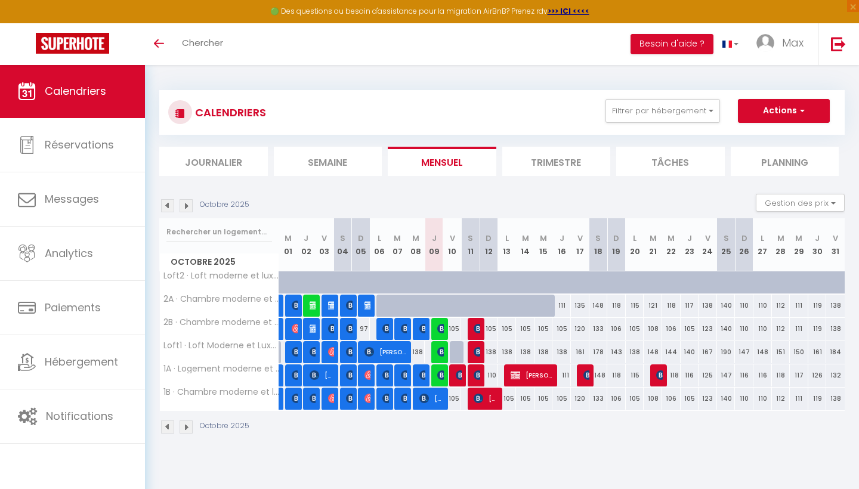
click at [790, 103] on button "Actions" at bounding box center [784, 111] width 92 height 24
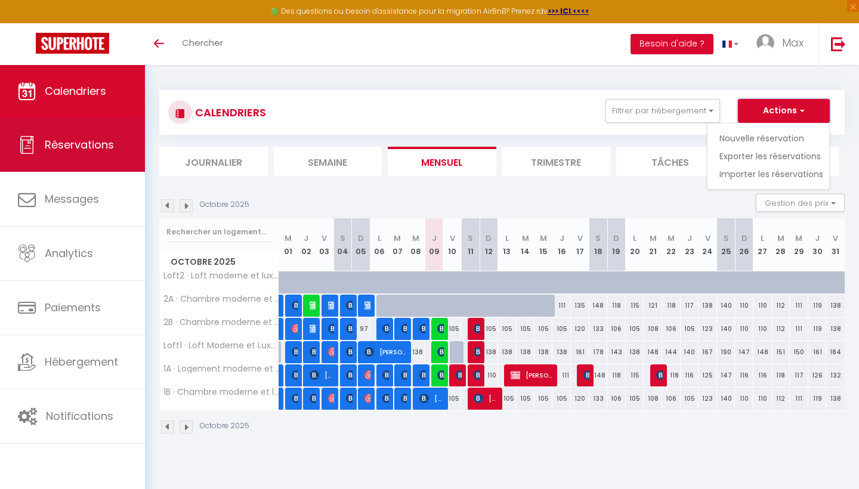
click at [87, 145] on span "Réservations" at bounding box center [79, 144] width 69 height 15
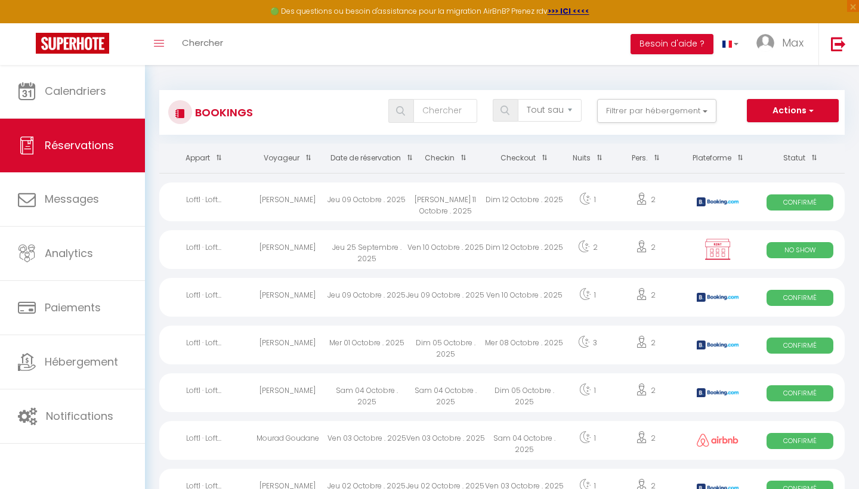
click at [251, 248] on div "[PERSON_NAME]" at bounding box center [287, 249] width 79 height 39
select select "OK"
select select "0"
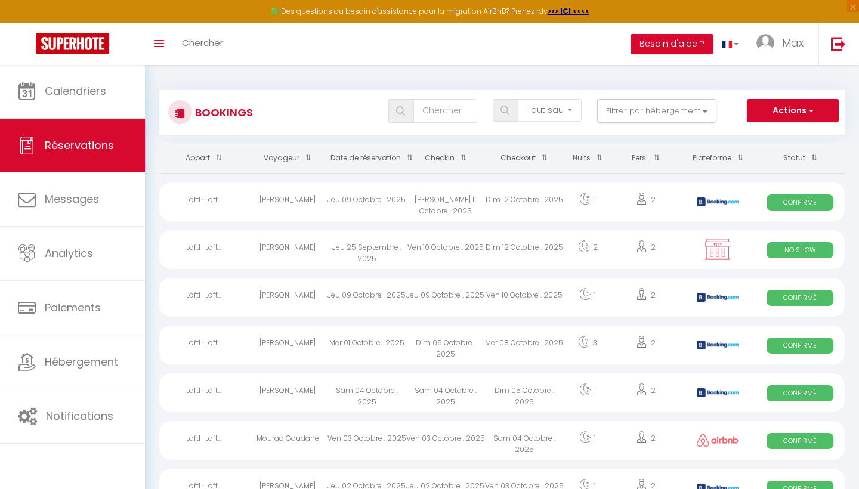
select select "1"
select select
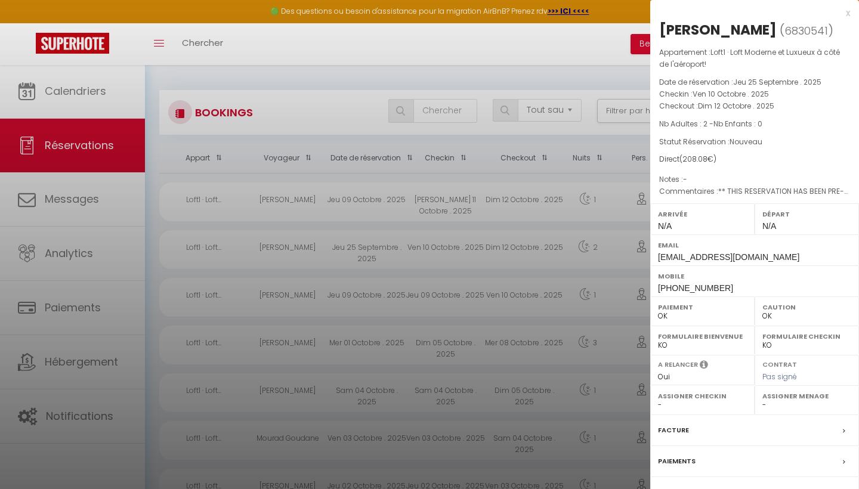
click at [320, 73] on div at bounding box center [429, 244] width 859 height 489
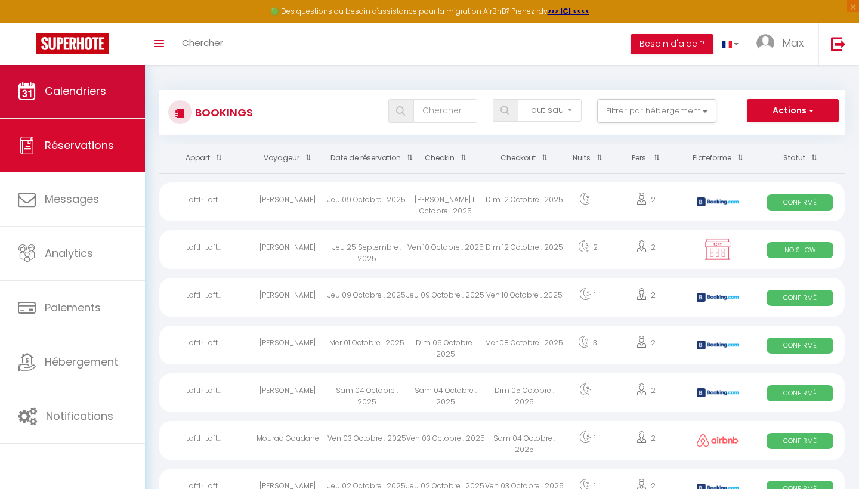
click at [70, 100] on link "Calendriers" at bounding box center [72, 91] width 145 height 54
